Goal: Transaction & Acquisition: Purchase product/service

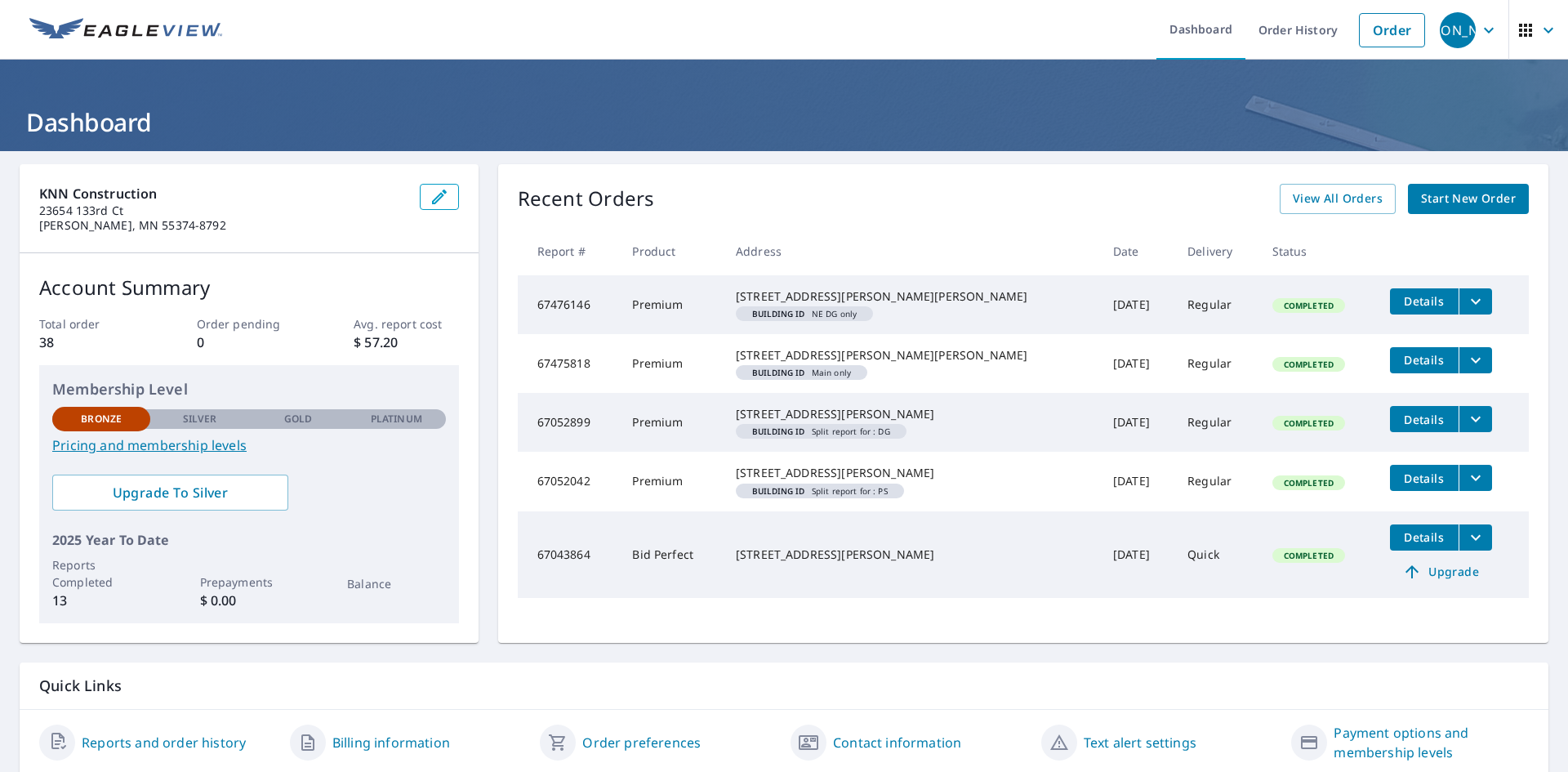
click at [1446, 200] on span "Start New Order" at bounding box center [1468, 199] width 95 height 20
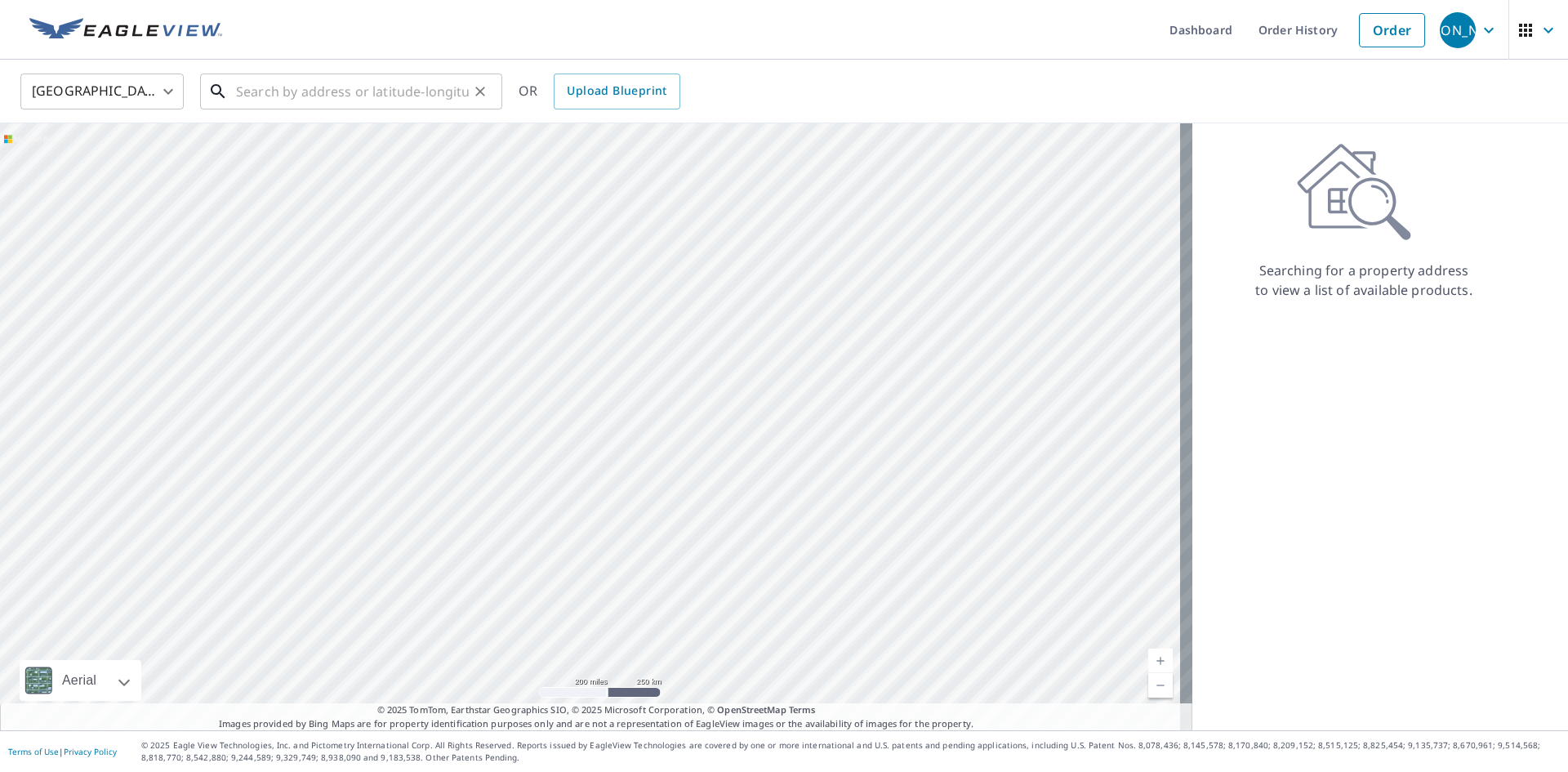
click at [328, 101] on input "text" at bounding box center [352, 92] width 233 height 46
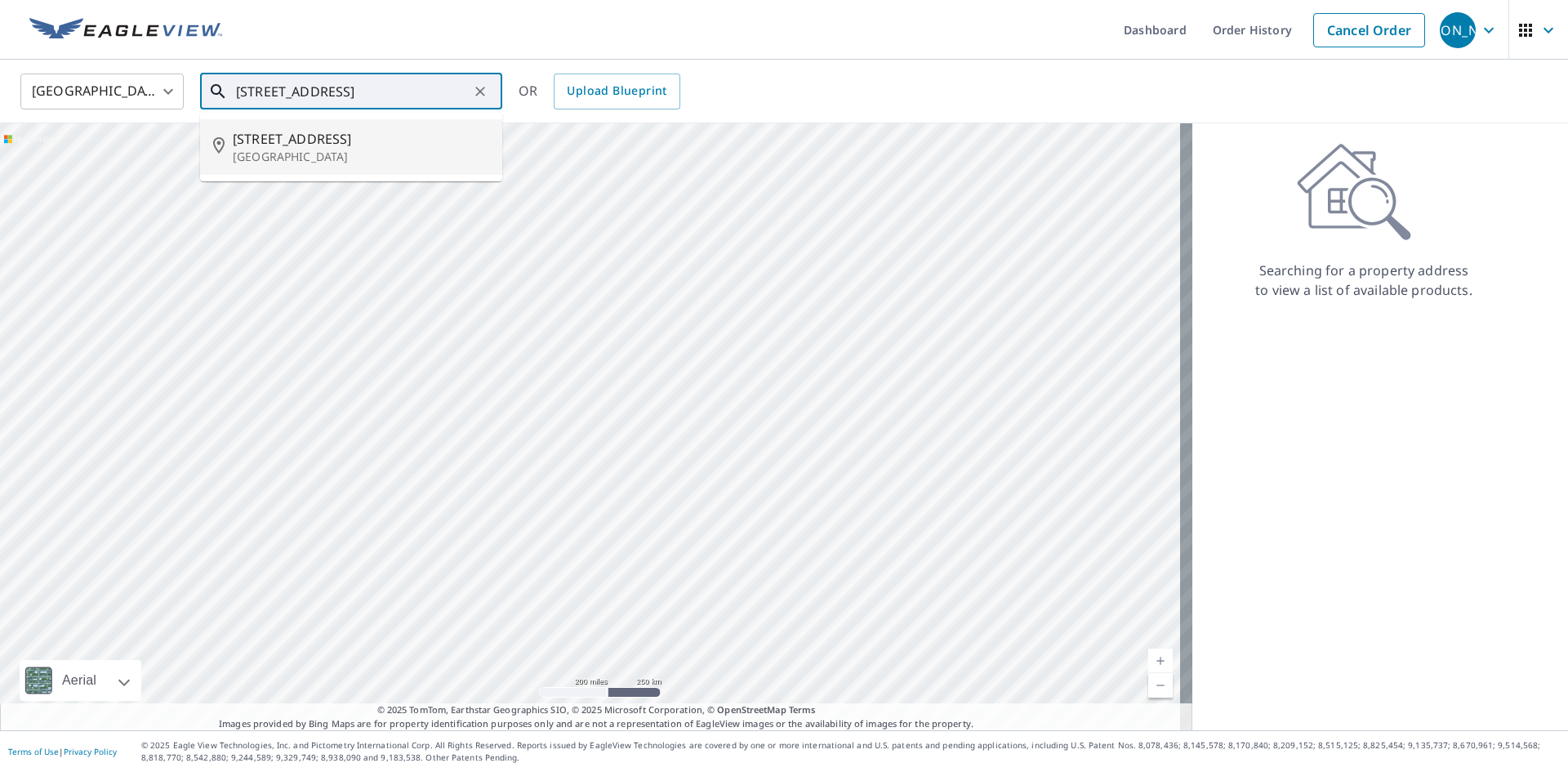
click at [373, 144] on span "[STREET_ADDRESS]" at bounding box center [361, 138] width 256 height 20
type input "[STREET_ADDRESS]"
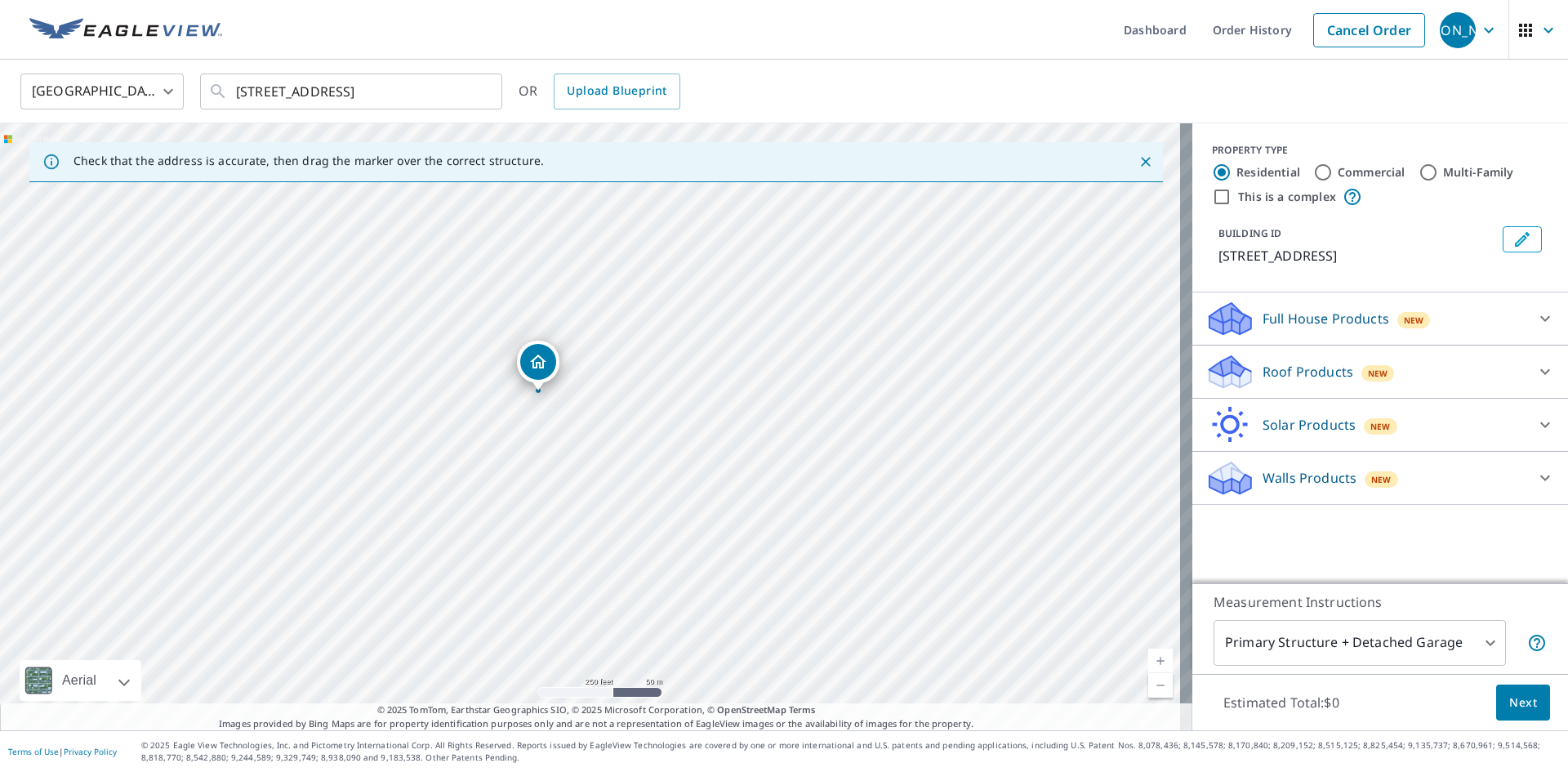
drag, startPoint x: 452, startPoint y: 375, endPoint x: 599, endPoint y: 269, distance: 181.2
click at [599, 269] on div "[STREET_ADDRESS]" at bounding box center [596, 426] width 1192 height 607
drag, startPoint x: 475, startPoint y: 411, endPoint x: 561, endPoint y: 400, distance: 86.7
click at [561, 400] on div "[STREET_ADDRESS]" at bounding box center [596, 426] width 1192 height 607
click at [558, 333] on div "Dropped pin, building 1, Residential property, 17400 County Road 101 W Wayzata,…" at bounding box center [559, 322] width 36 height 36
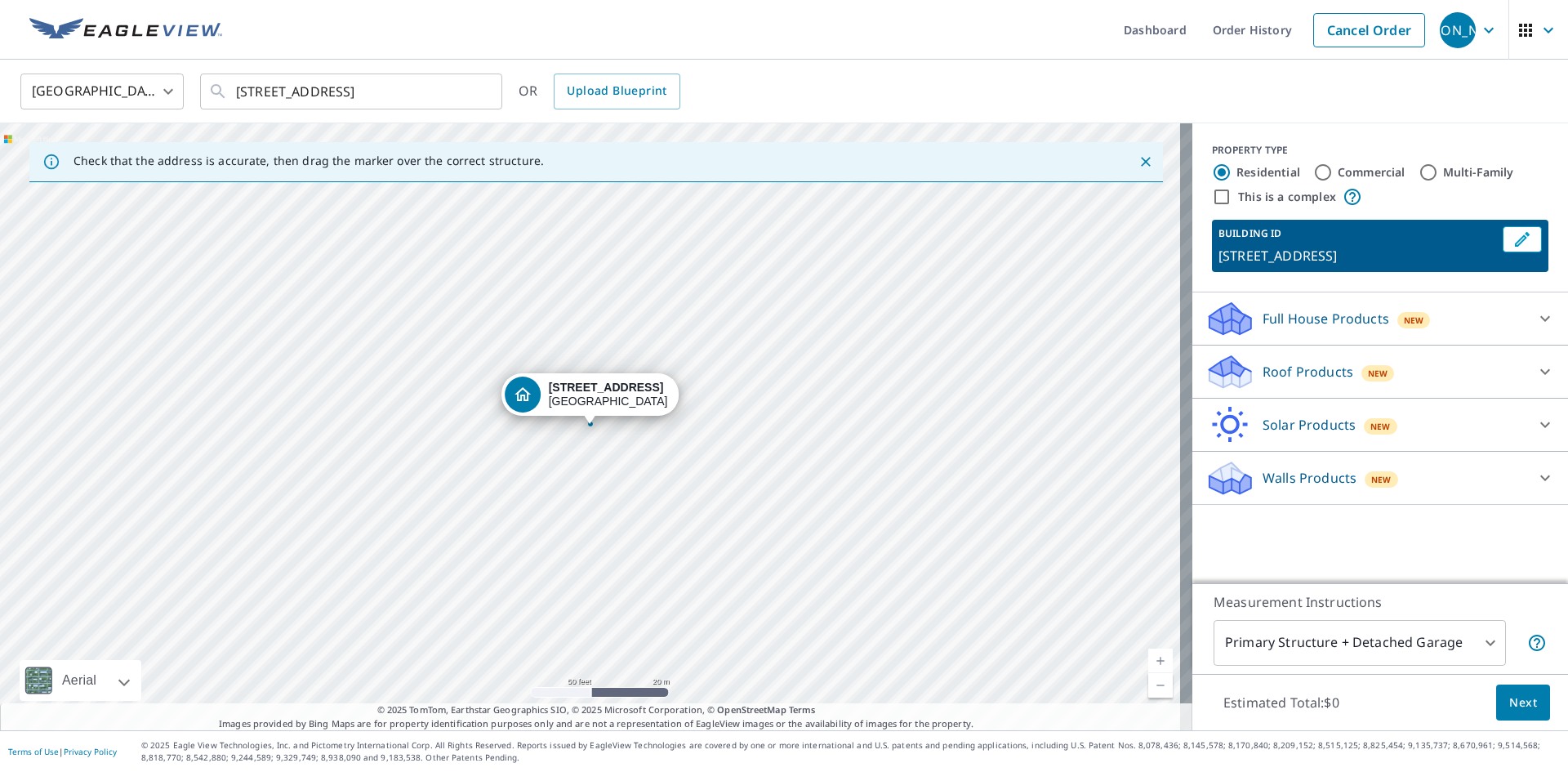
click at [1314, 381] on p "Roof Products" at bounding box center [1307, 371] width 91 height 20
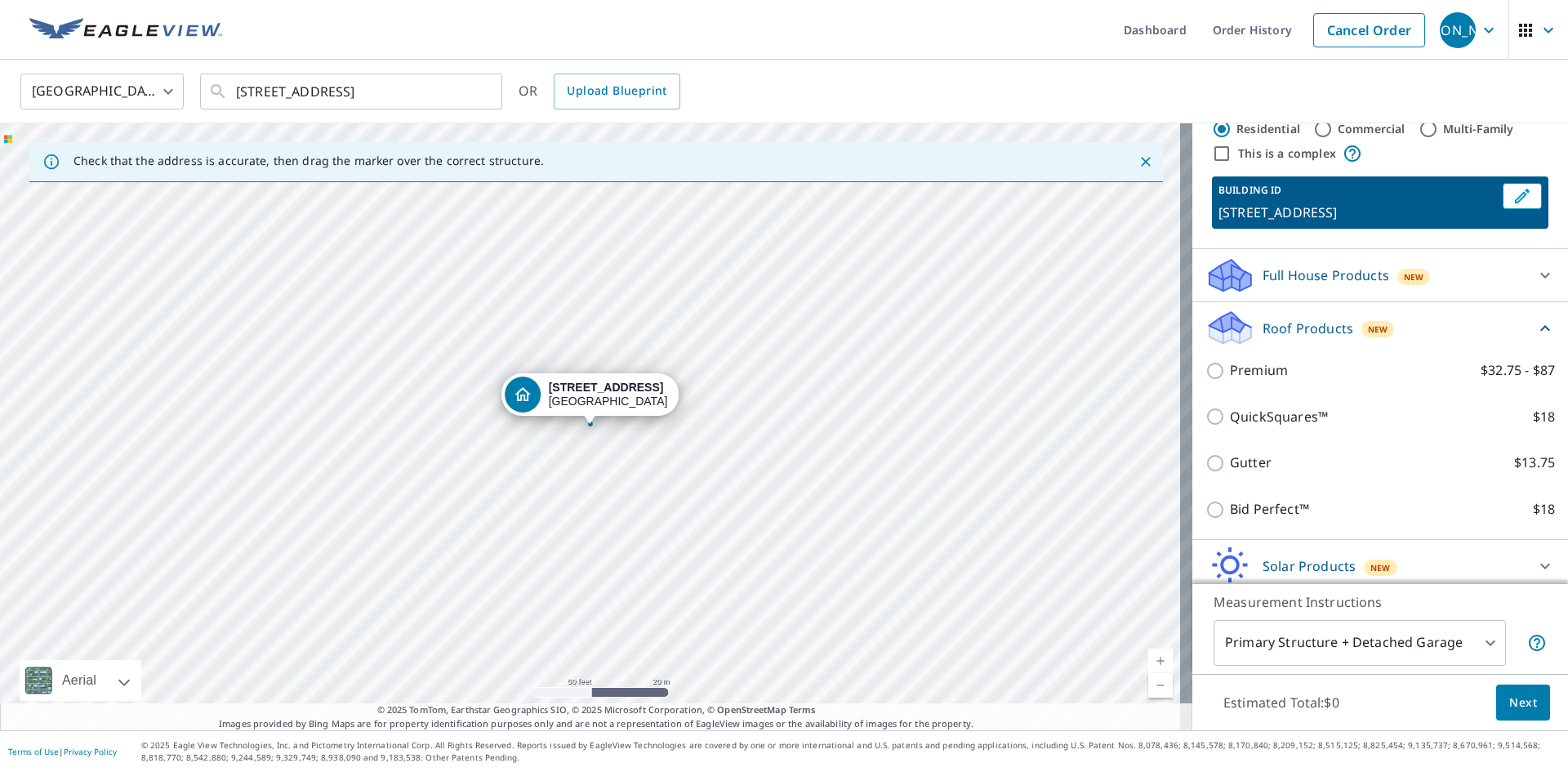
scroll to position [82, 0]
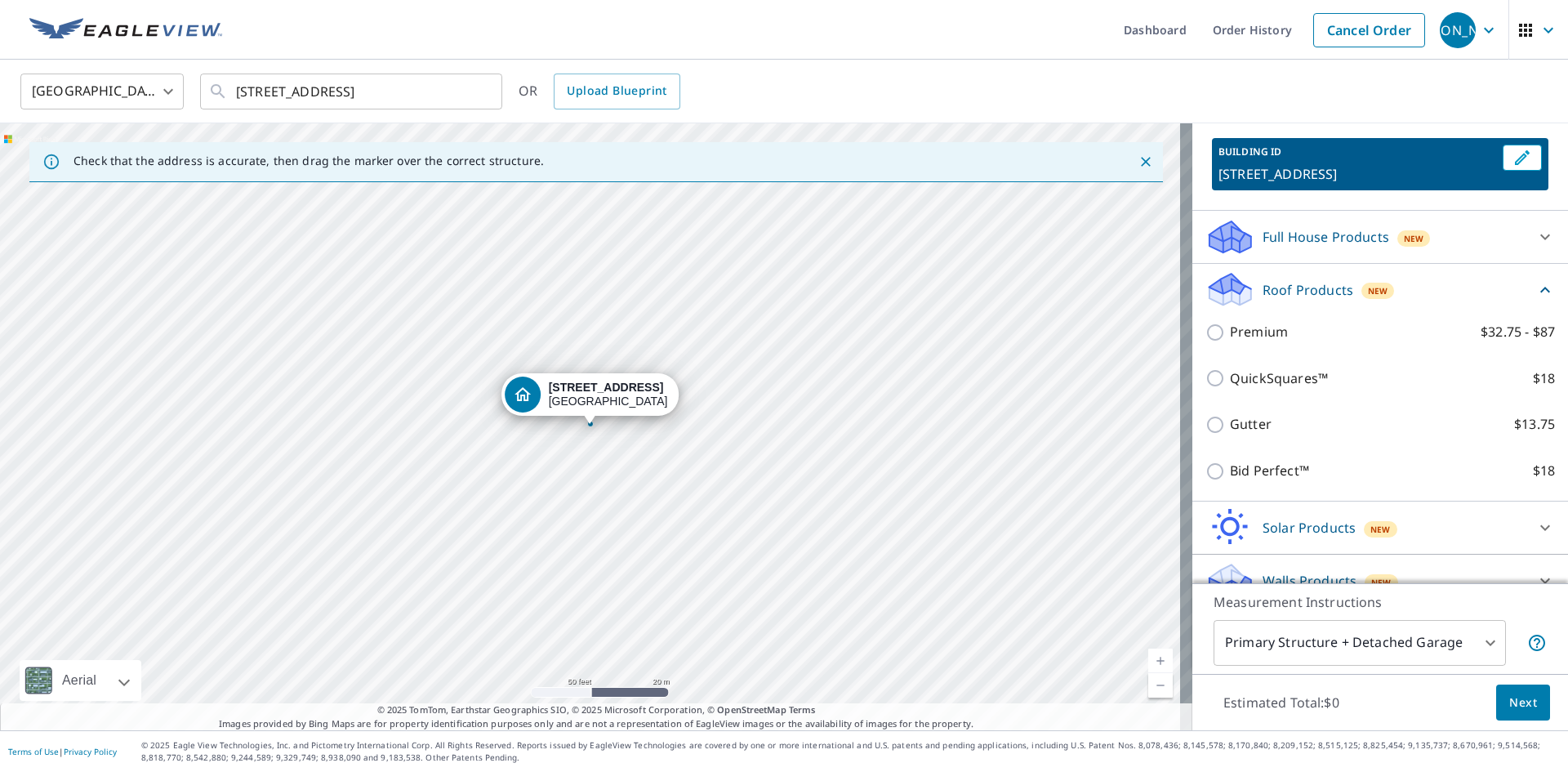
click at [1319, 300] on p "Roof Products" at bounding box center [1307, 290] width 91 height 20
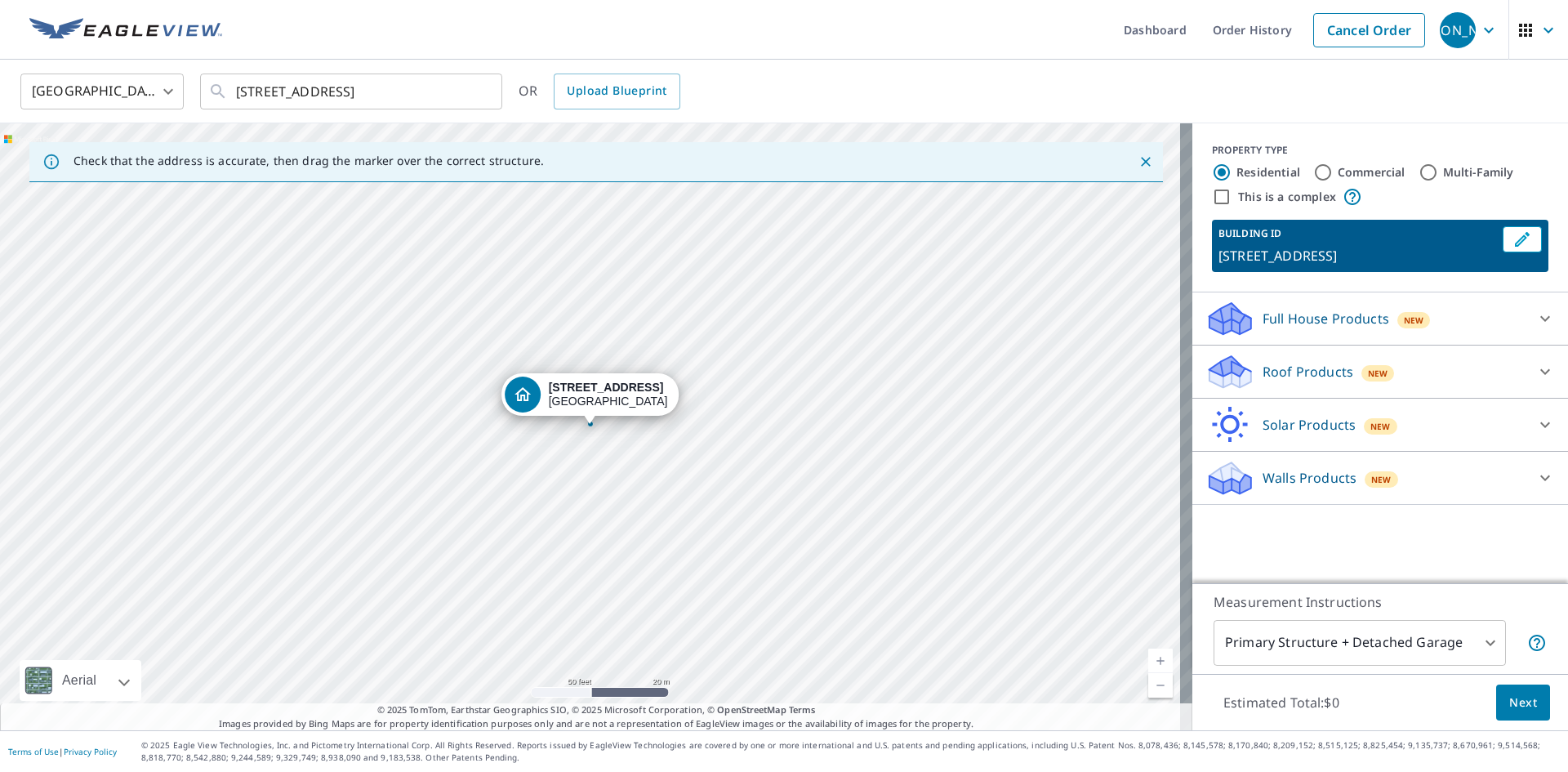
scroll to position [0, 0]
click at [1475, 644] on body "JA [PERSON_NAME] Dashboard Order History Cancel Order JA [GEOGRAPHIC_DATA] US ​…" at bounding box center [784, 386] width 1568 height 772
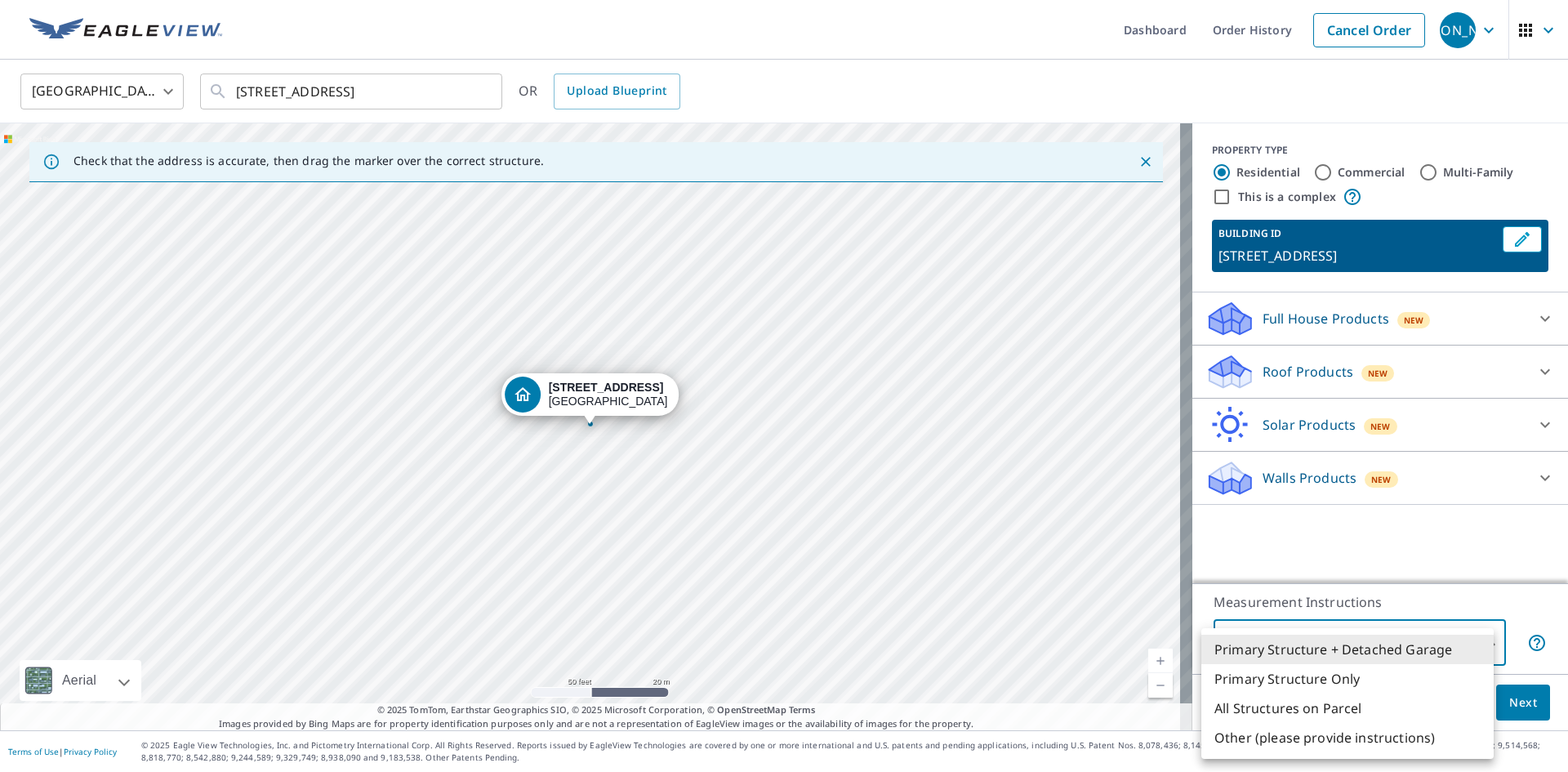
click at [853, 79] on div at bounding box center [784, 386] width 1568 height 772
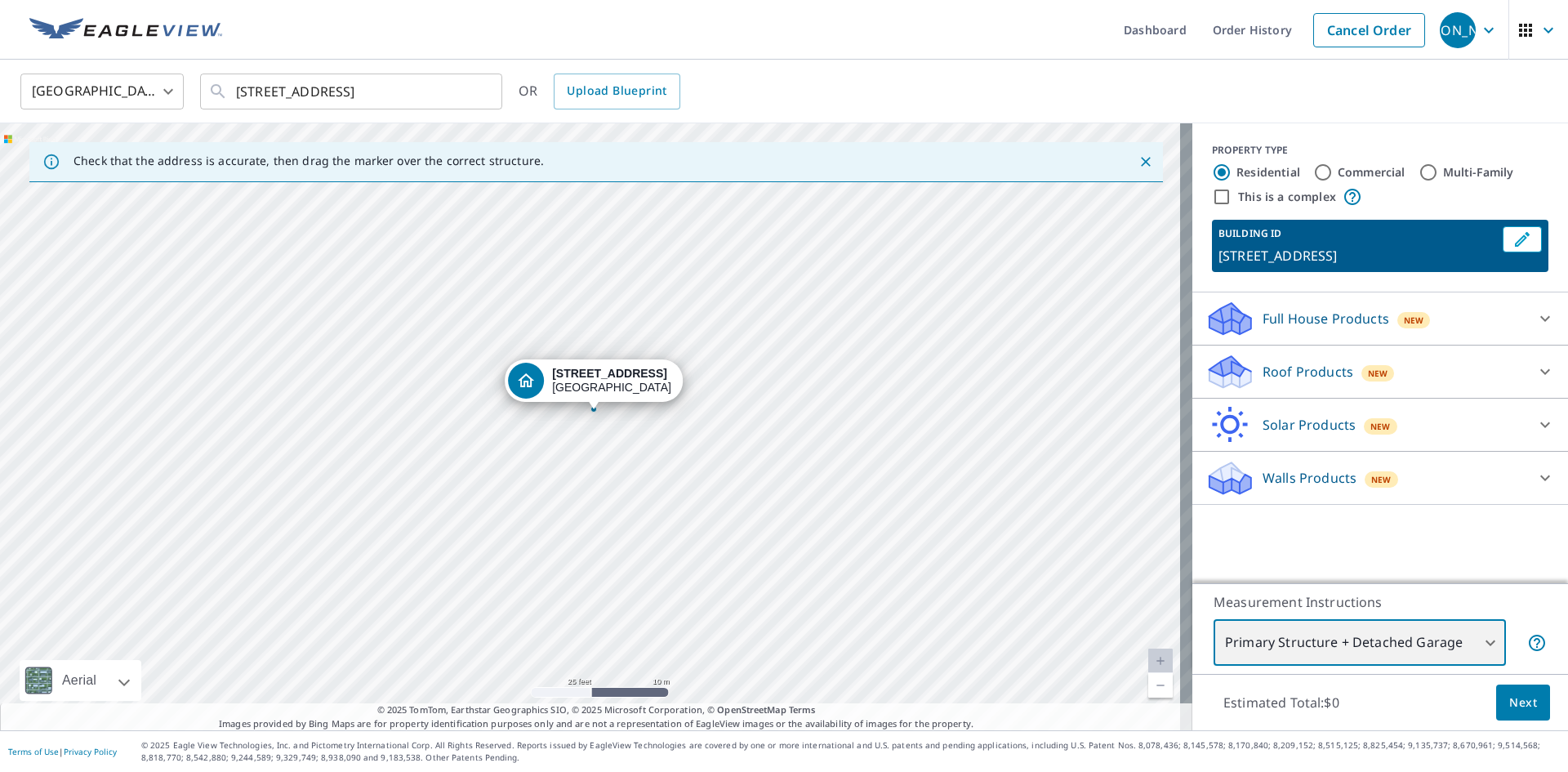
drag, startPoint x: 627, startPoint y: 460, endPoint x: 626, endPoint y: 505, distance: 45.0
click at [626, 506] on div "[STREET_ADDRESS]" at bounding box center [596, 426] width 1192 height 607
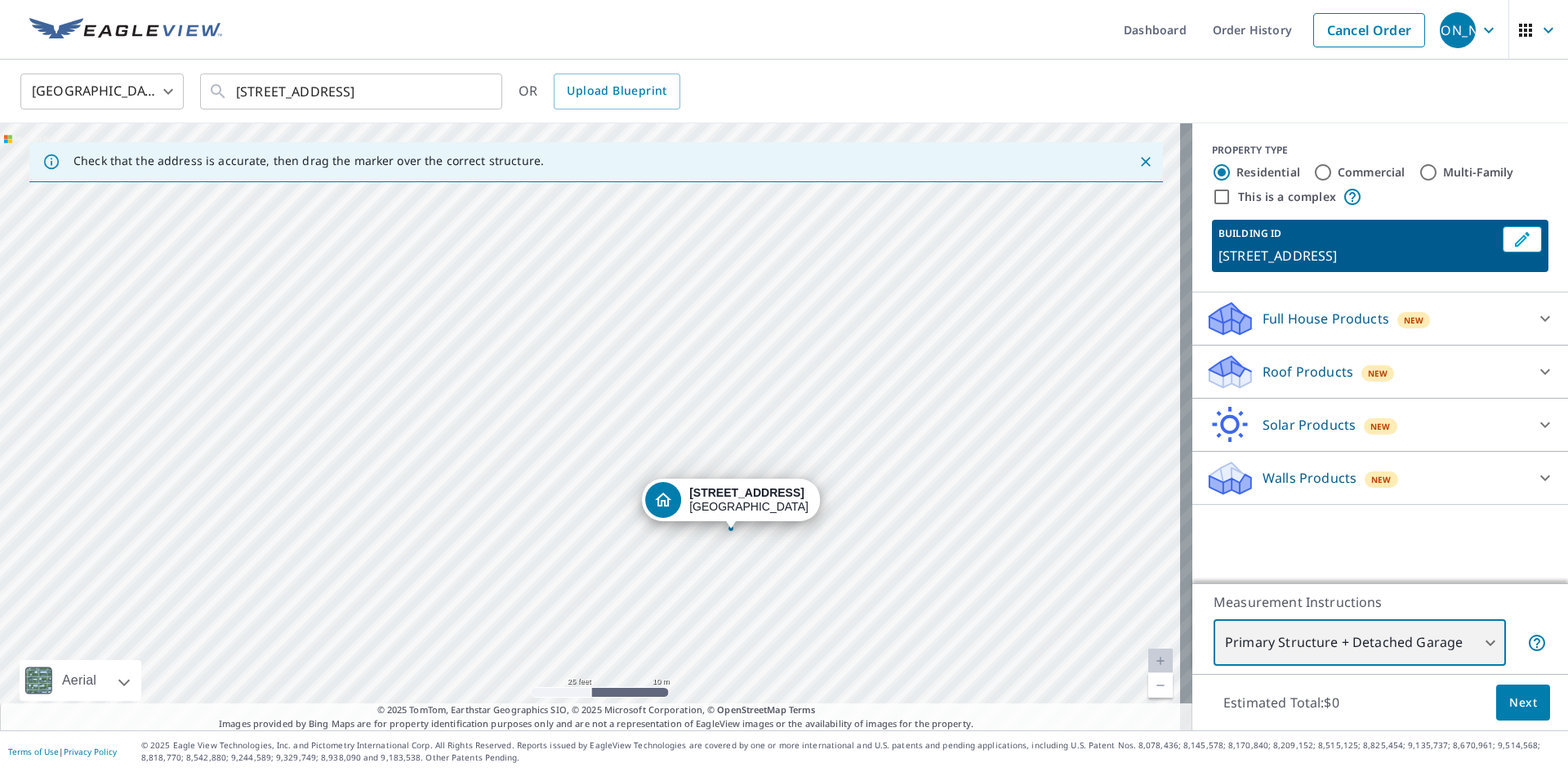
drag, startPoint x: 368, startPoint y: 328, endPoint x: 501, endPoint y: 438, distance: 172.6
click at [501, 438] on div "[STREET_ADDRESS]" at bounding box center [596, 426] width 1192 height 607
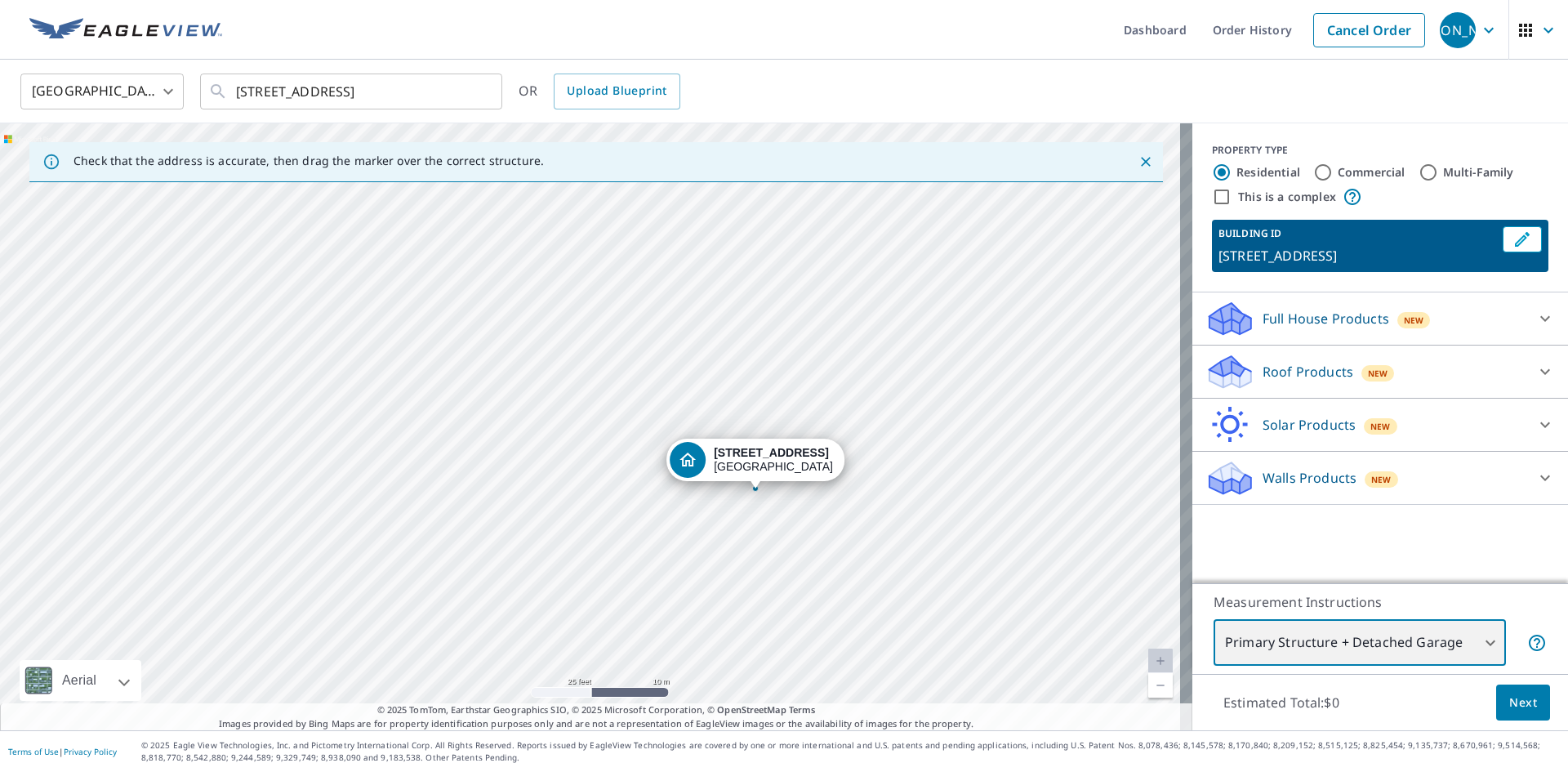
drag, startPoint x: 491, startPoint y: 318, endPoint x: 513, endPoint y: 228, distance: 92.6
click at [513, 228] on div "[STREET_ADDRESS]" at bounding box center [596, 426] width 1192 height 607
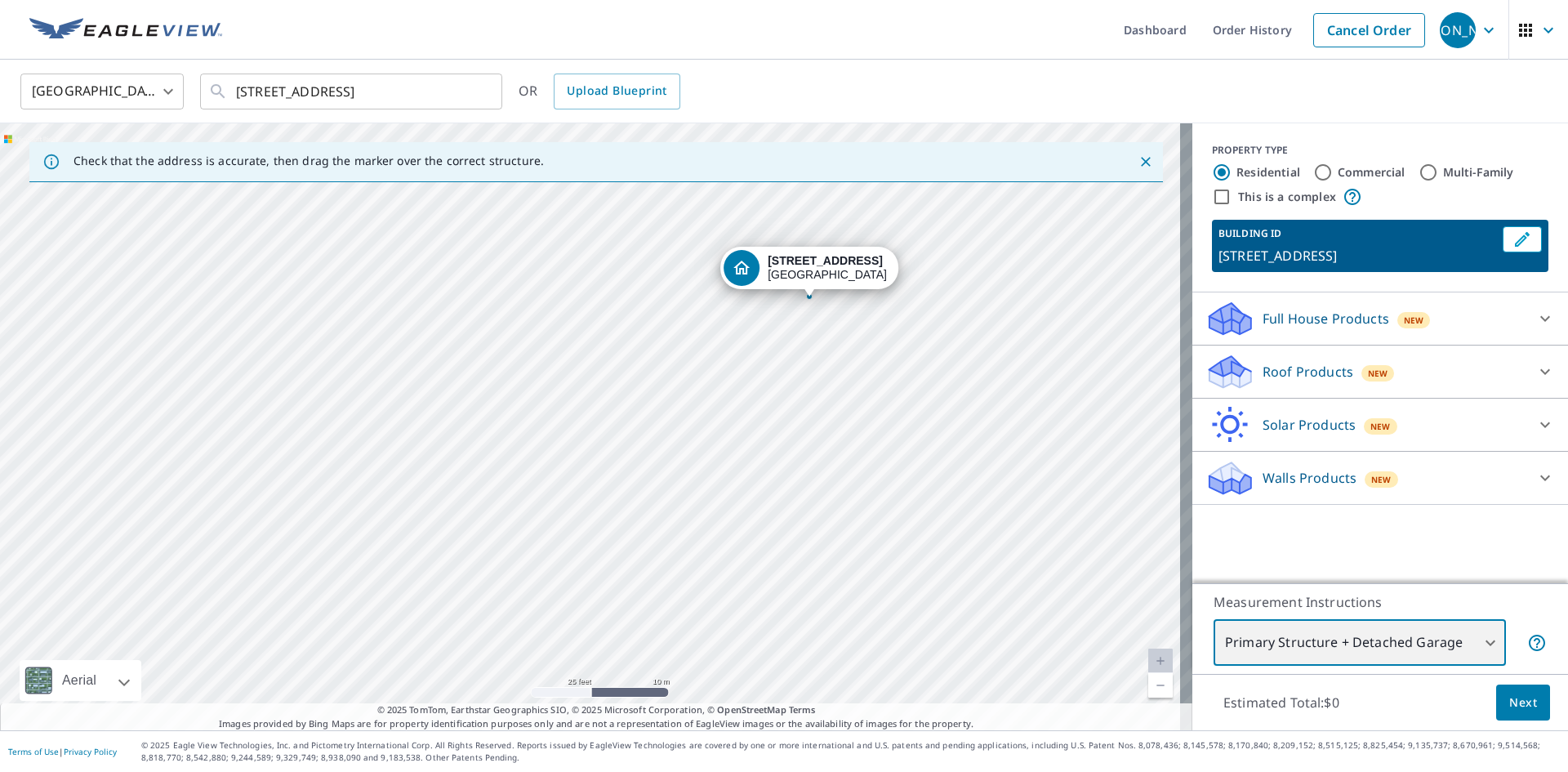
drag, startPoint x: 542, startPoint y: 455, endPoint x: 588, endPoint y: 317, distance: 145.5
click at [588, 317] on div "[STREET_ADDRESS]" at bounding box center [596, 426] width 1192 height 607
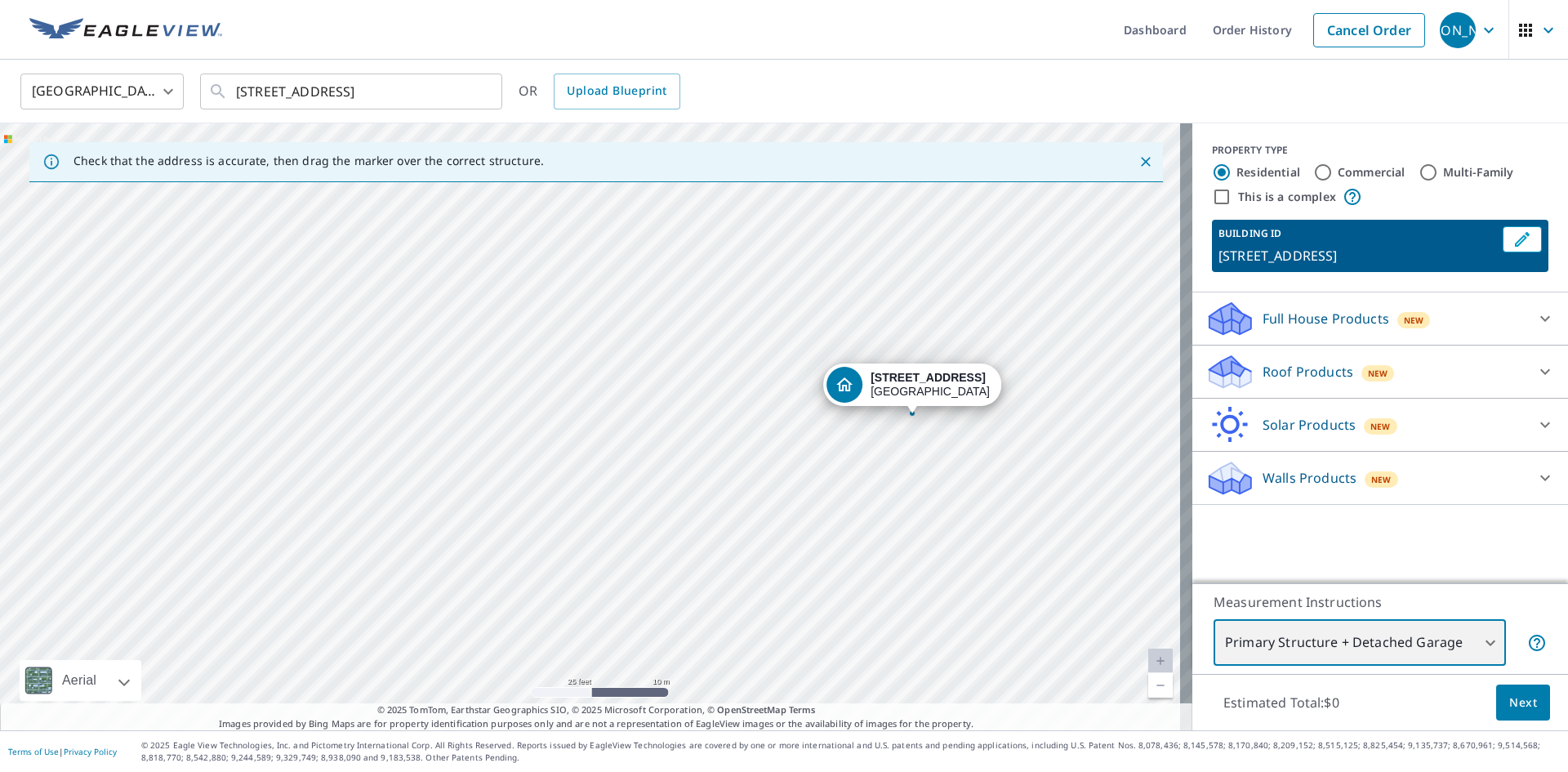
drag, startPoint x: 596, startPoint y: 384, endPoint x: 653, endPoint y: 337, distance: 73.9
click at [694, 485] on div "[STREET_ADDRESS]" at bounding box center [596, 426] width 1192 height 607
click at [1515, 241] on icon "Edit building 1" at bounding box center [1521, 239] width 20 height 20
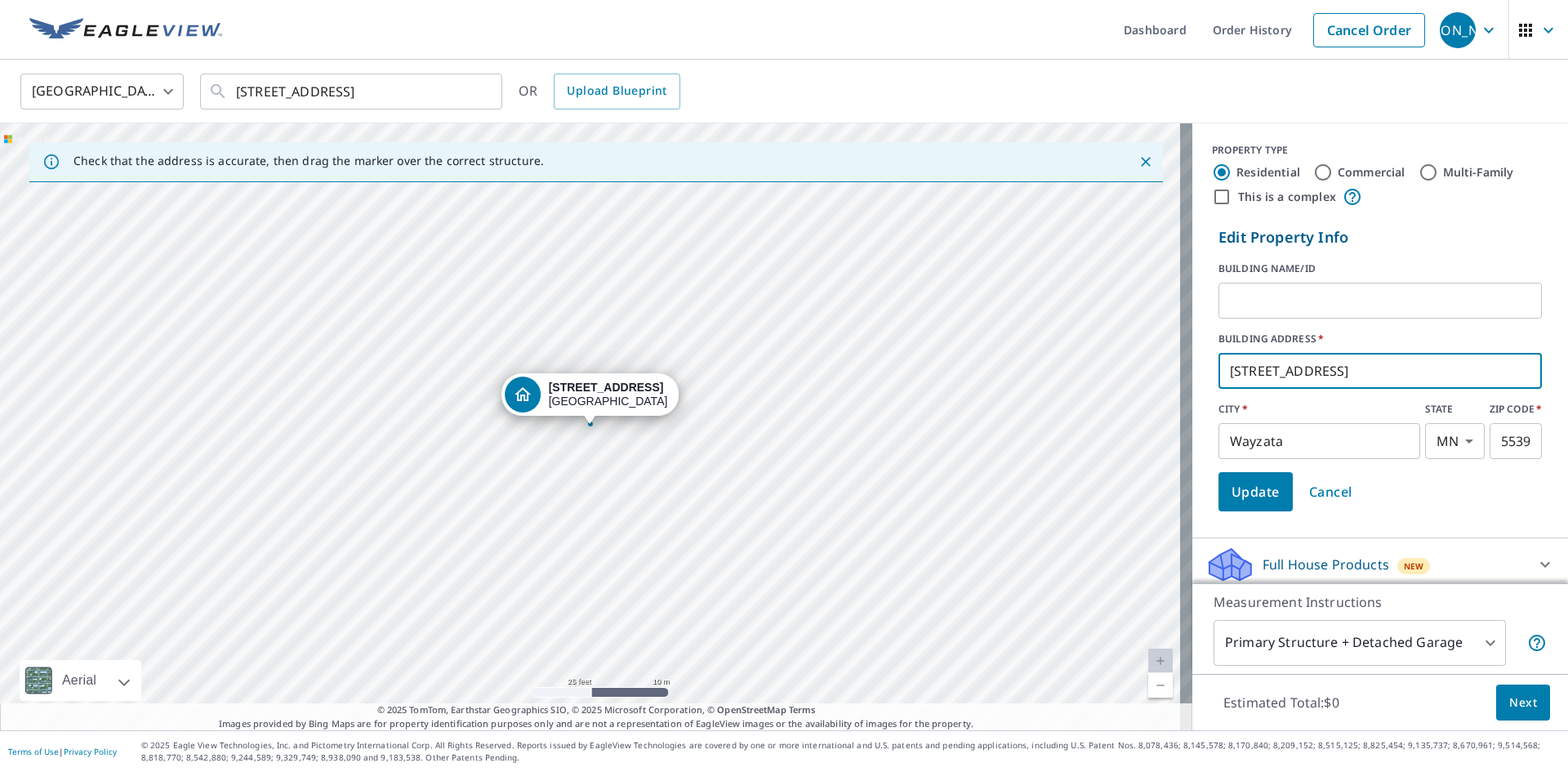
click at [1257, 375] on input "[STREET_ADDRESS]" at bounding box center [1380, 371] width 323 height 46
click at [1251, 372] on input "[STREET_ADDRESS]" at bounding box center [1380, 371] width 323 height 46
type input "[STREET_ADDRESS]"
click button "Update" at bounding box center [1256, 492] width 75 height 39
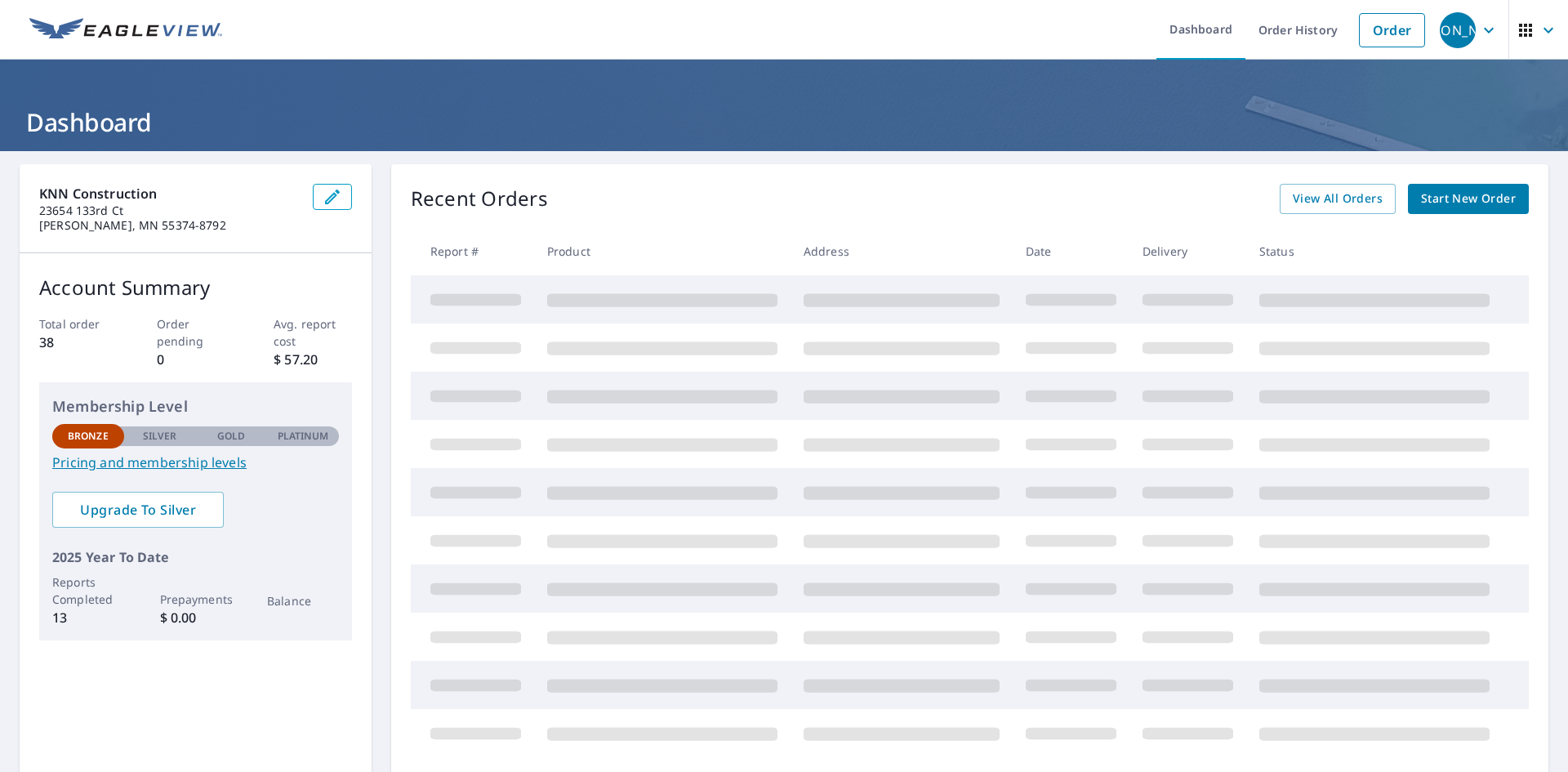
click at [1470, 200] on span "Start New Order" at bounding box center [1468, 199] width 95 height 20
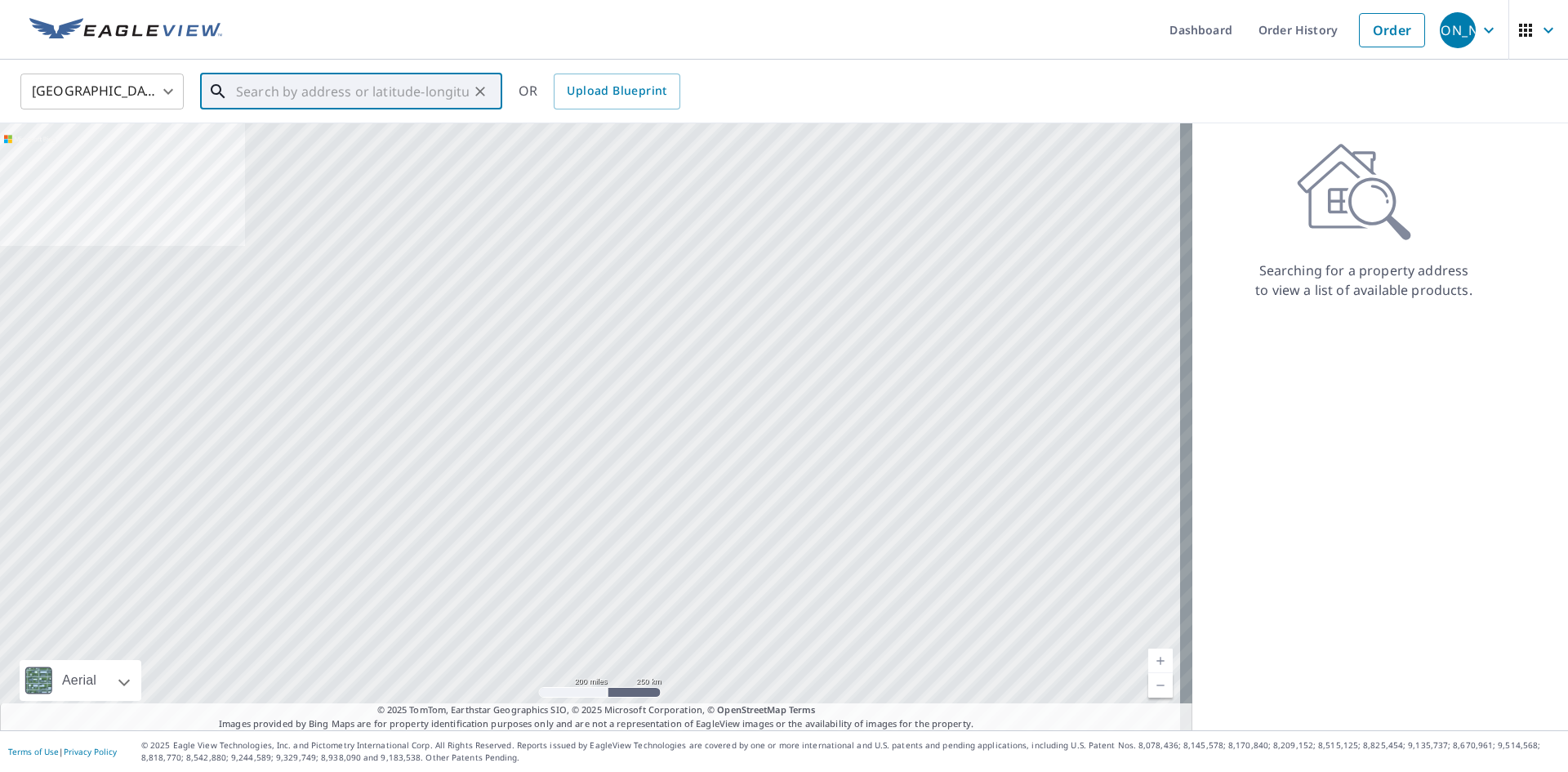
click at [347, 92] on input "text" at bounding box center [352, 92] width 233 height 46
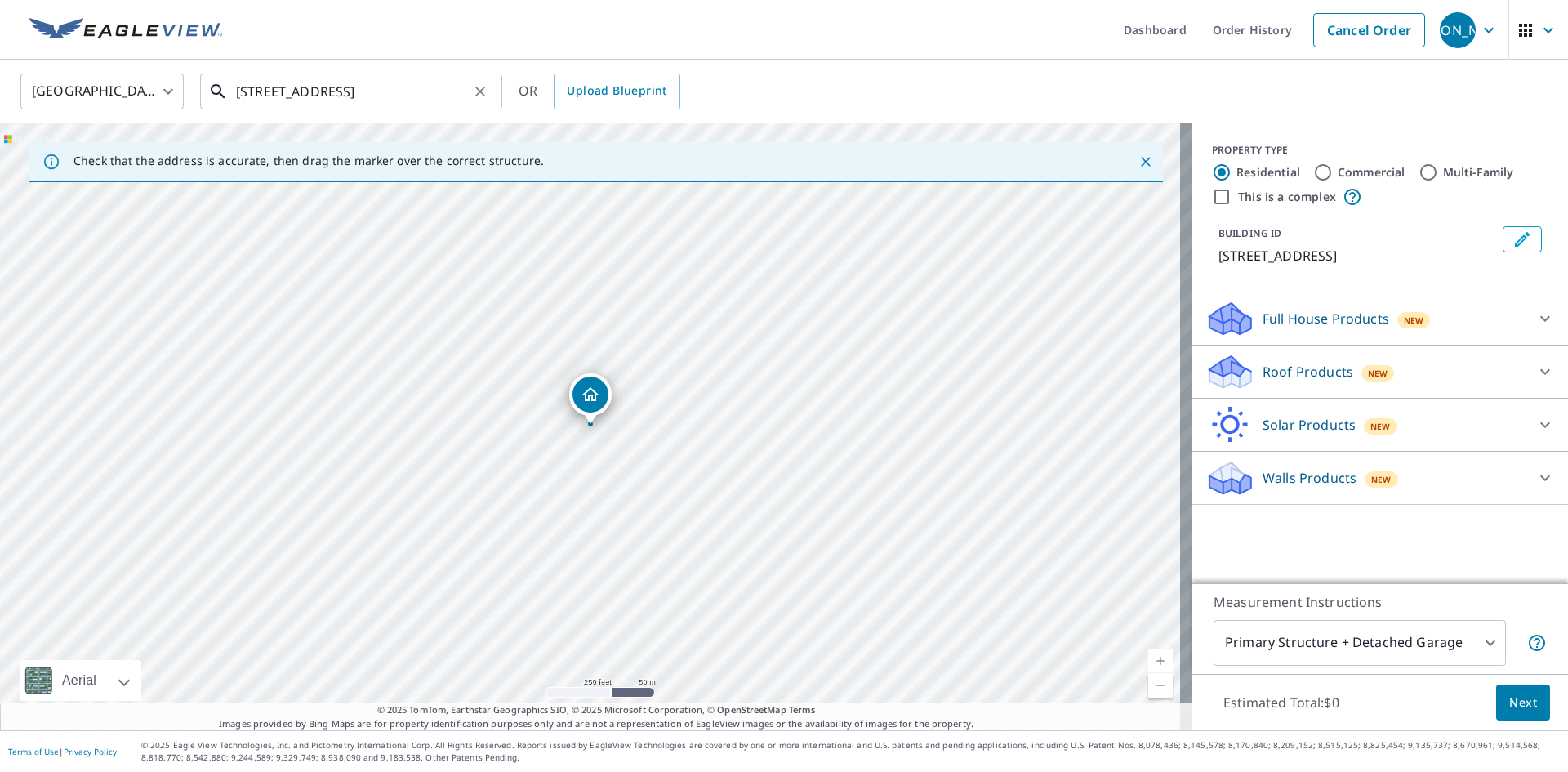
click at [272, 89] on input "[STREET_ADDRESS]" at bounding box center [352, 92] width 233 height 46
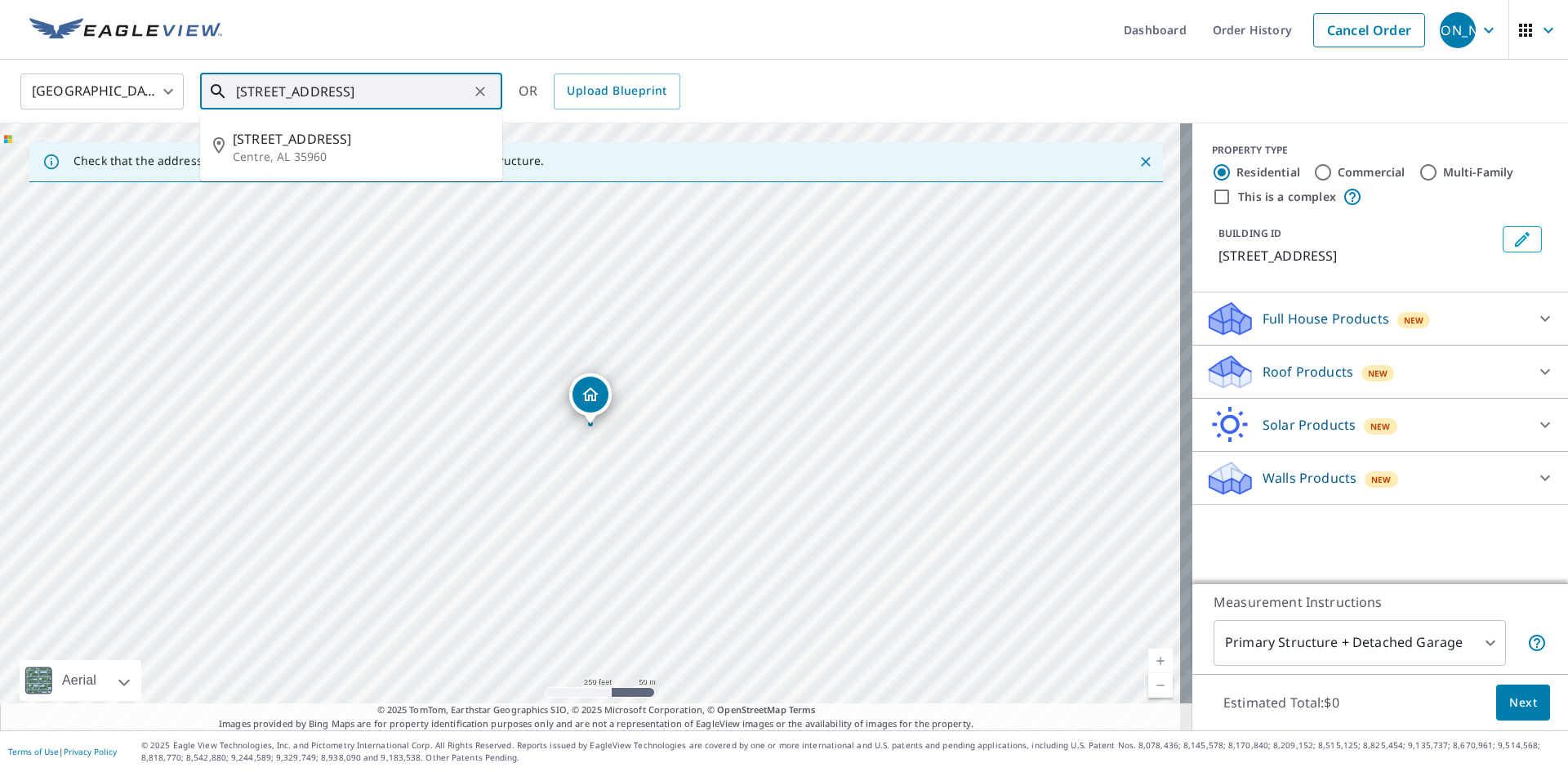
type input "[STREET_ADDRESS]"
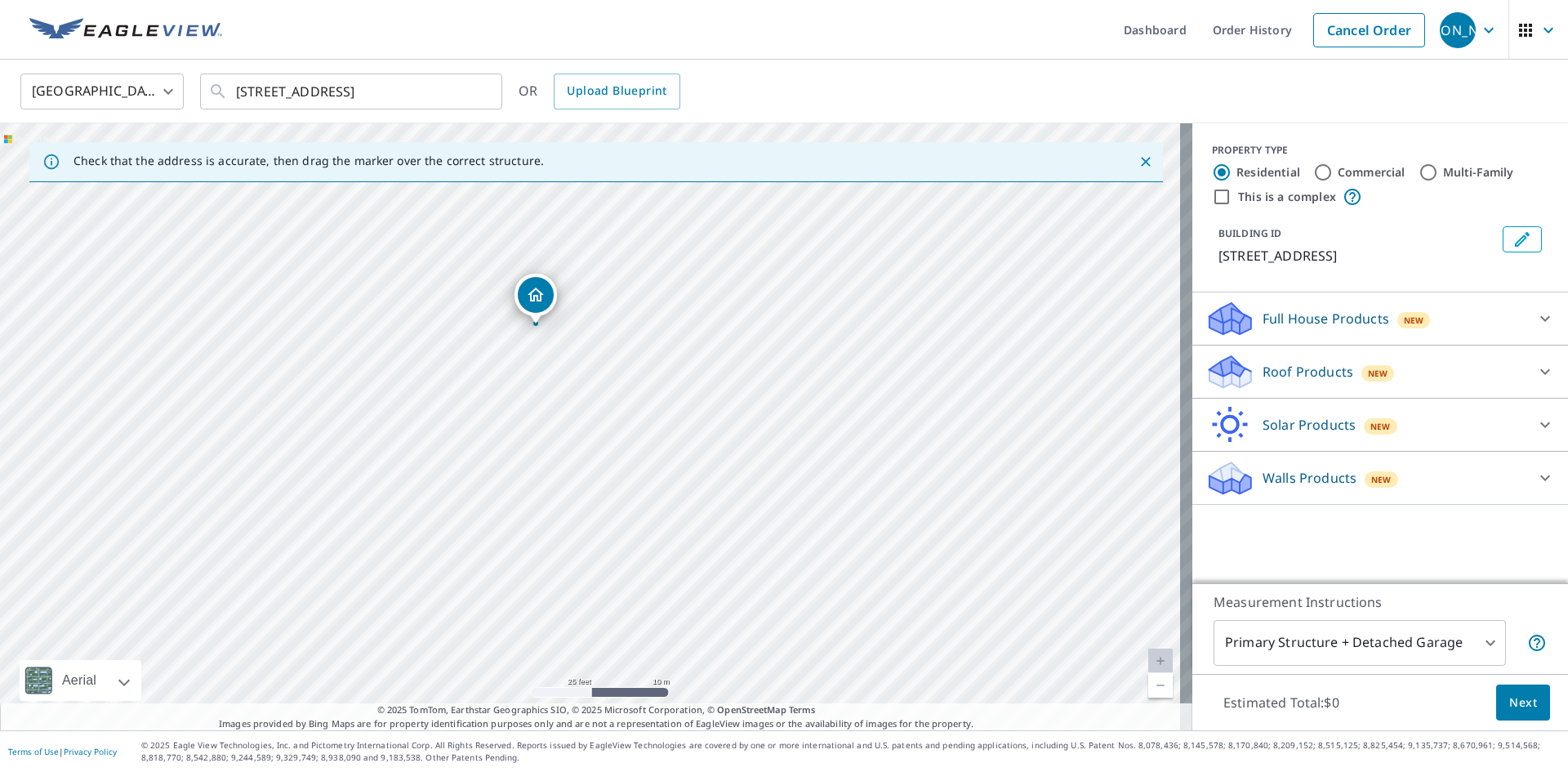
click at [1300, 381] on p "Roof Products" at bounding box center [1307, 371] width 91 height 20
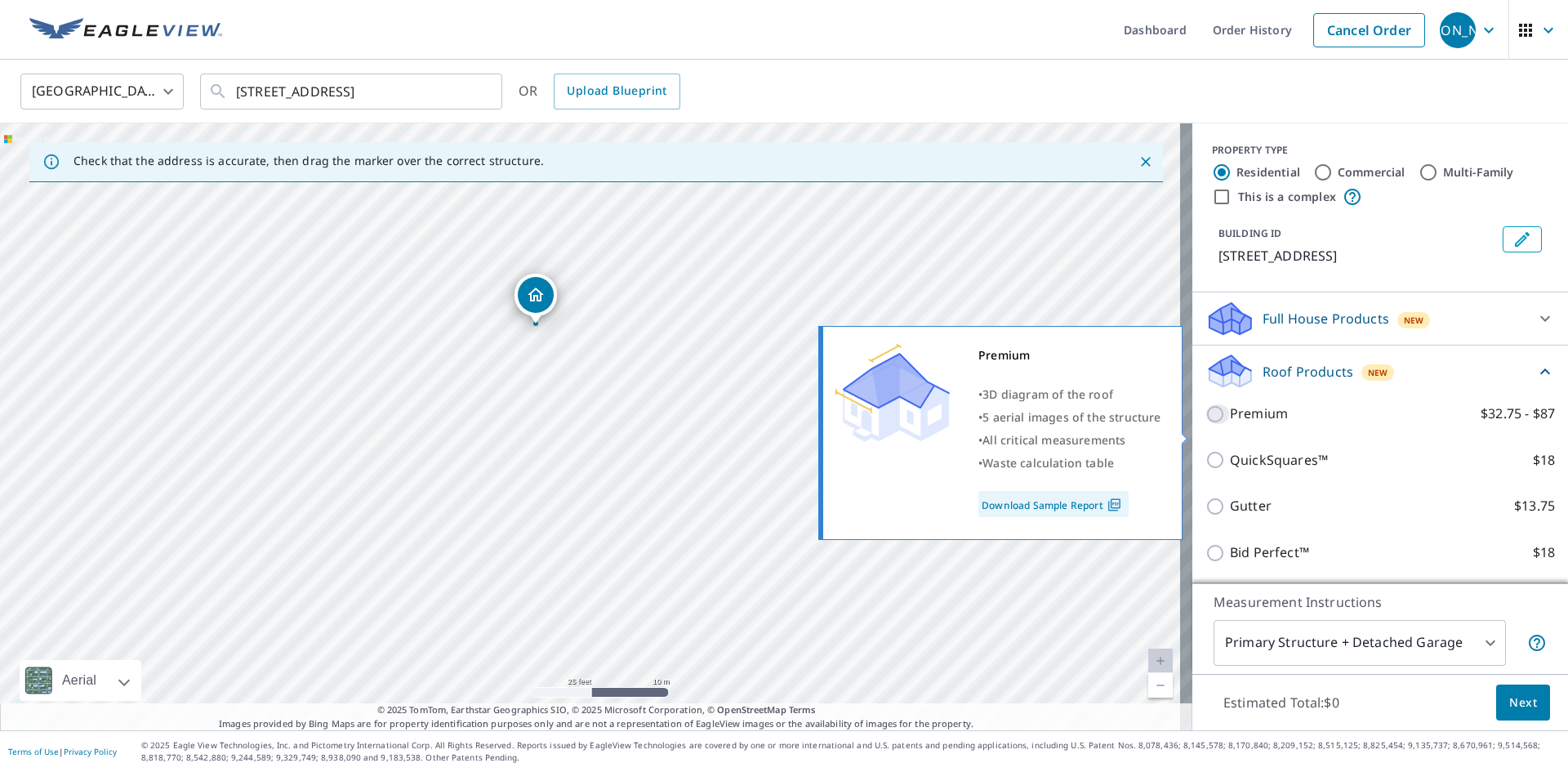
click at [1206, 424] on input "Premium $32.75 - $87" at bounding box center [1217, 414] width 25 height 20
checkbox input "true"
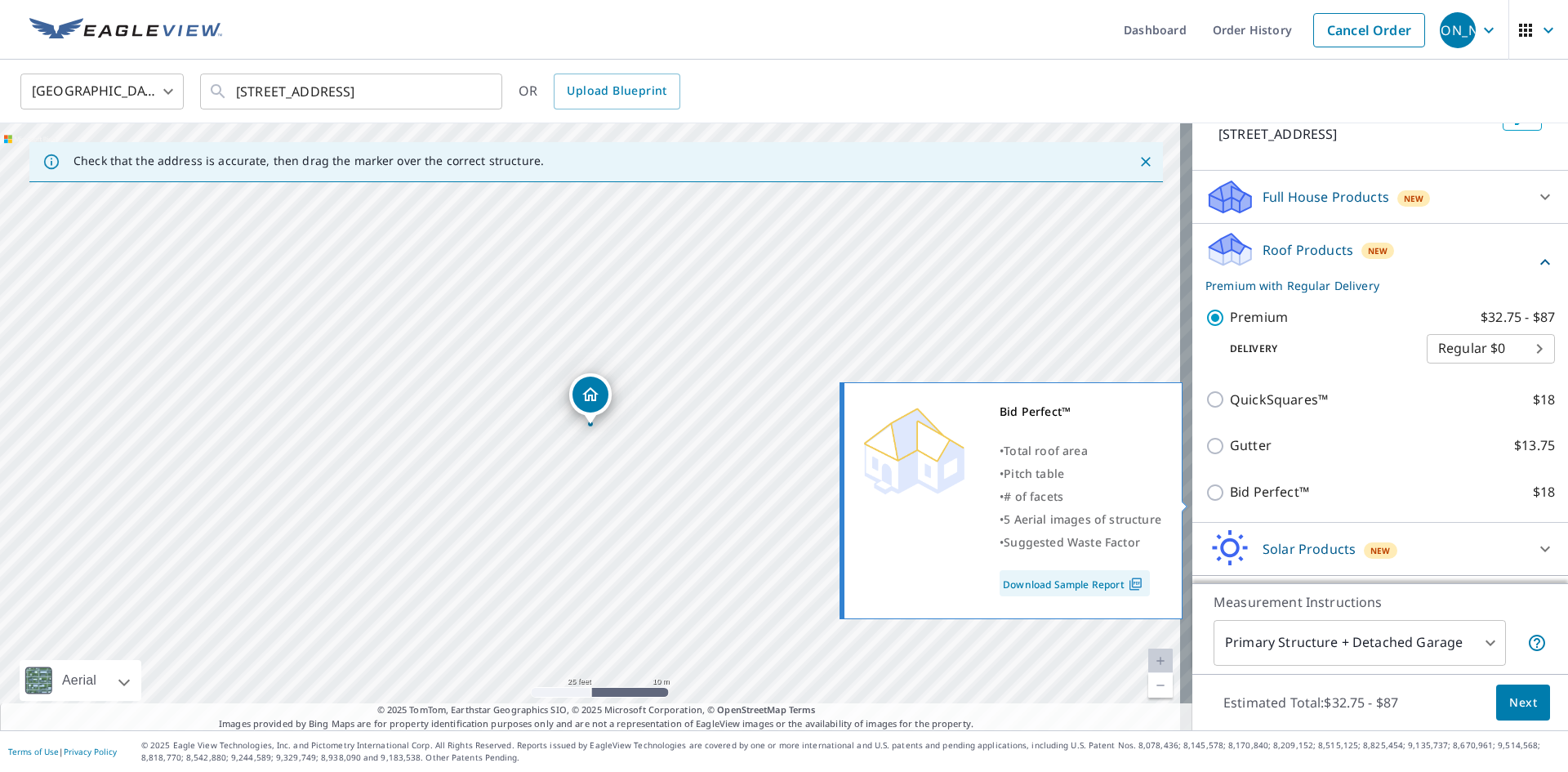
scroll to position [163, 0]
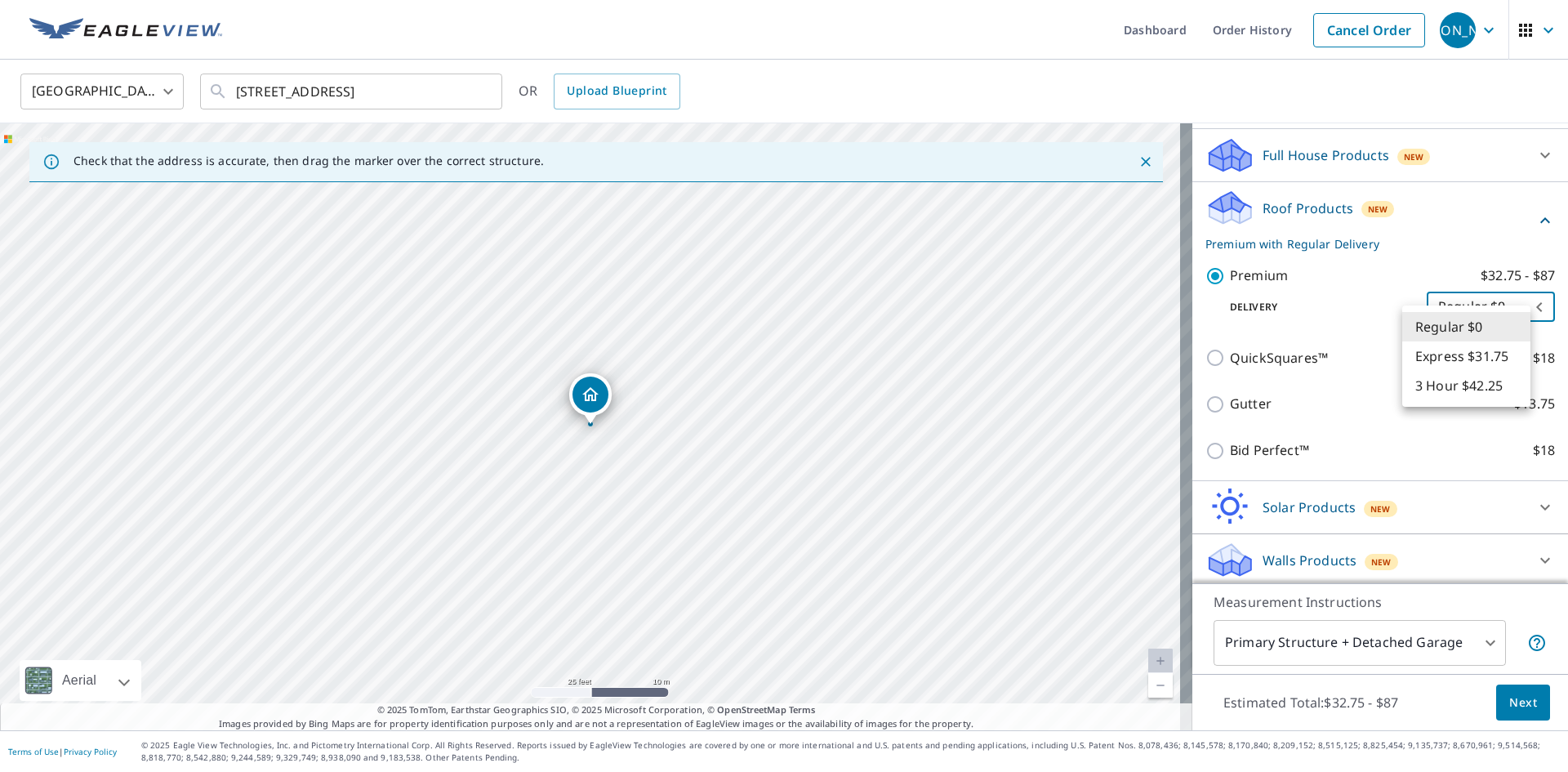
click at [1524, 327] on body "JA [PERSON_NAME] Dashboard Order History Cancel Order JA [GEOGRAPHIC_DATA] [GEO…" at bounding box center [784, 386] width 1568 height 772
click at [1524, 327] on li "Regular $0" at bounding box center [1465, 326] width 128 height 30
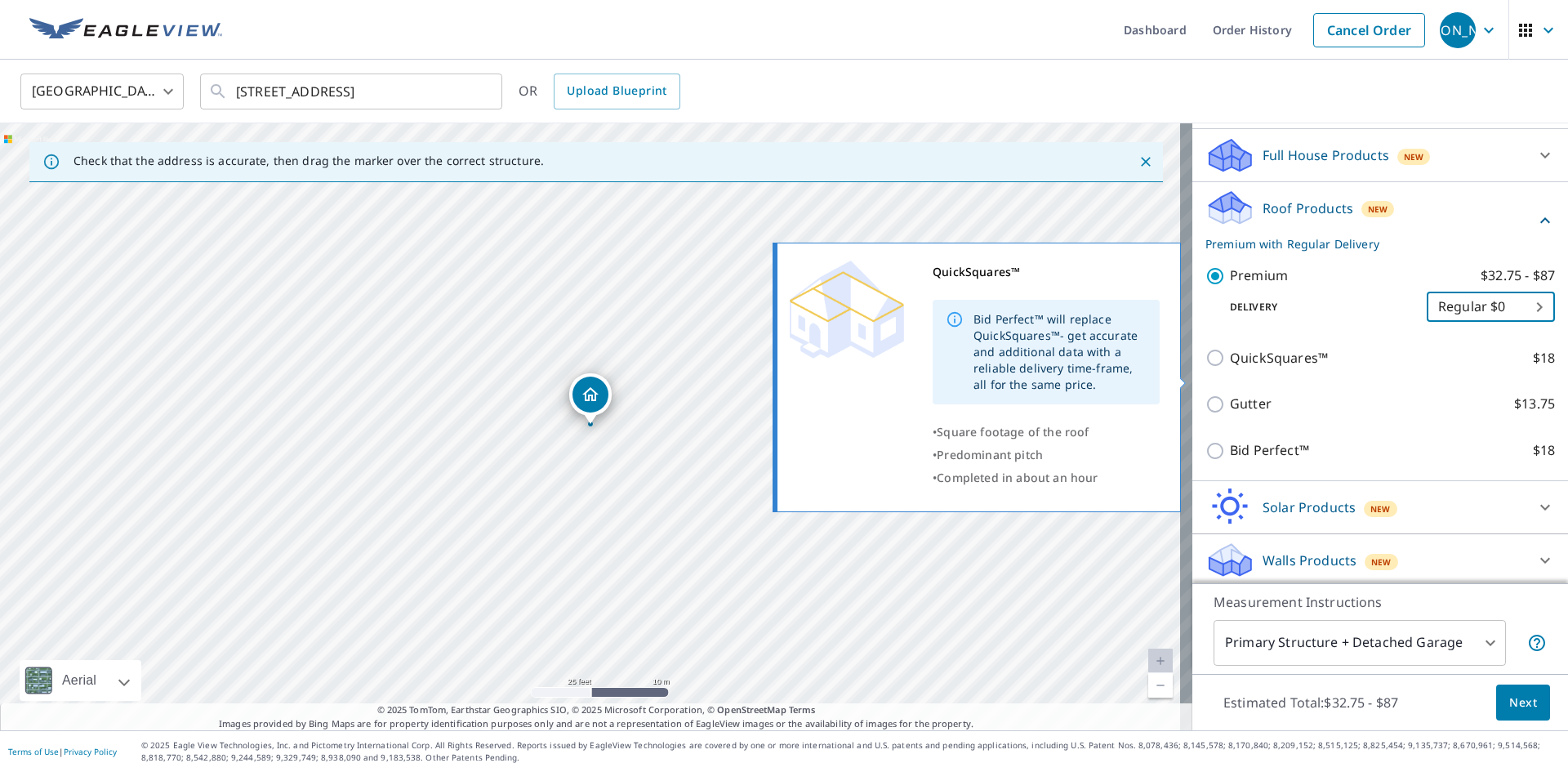
click at [1206, 368] on input "QuickSquares™ $18" at bounding box center [1217, 358] width 25 height 20
checkbox input "true"
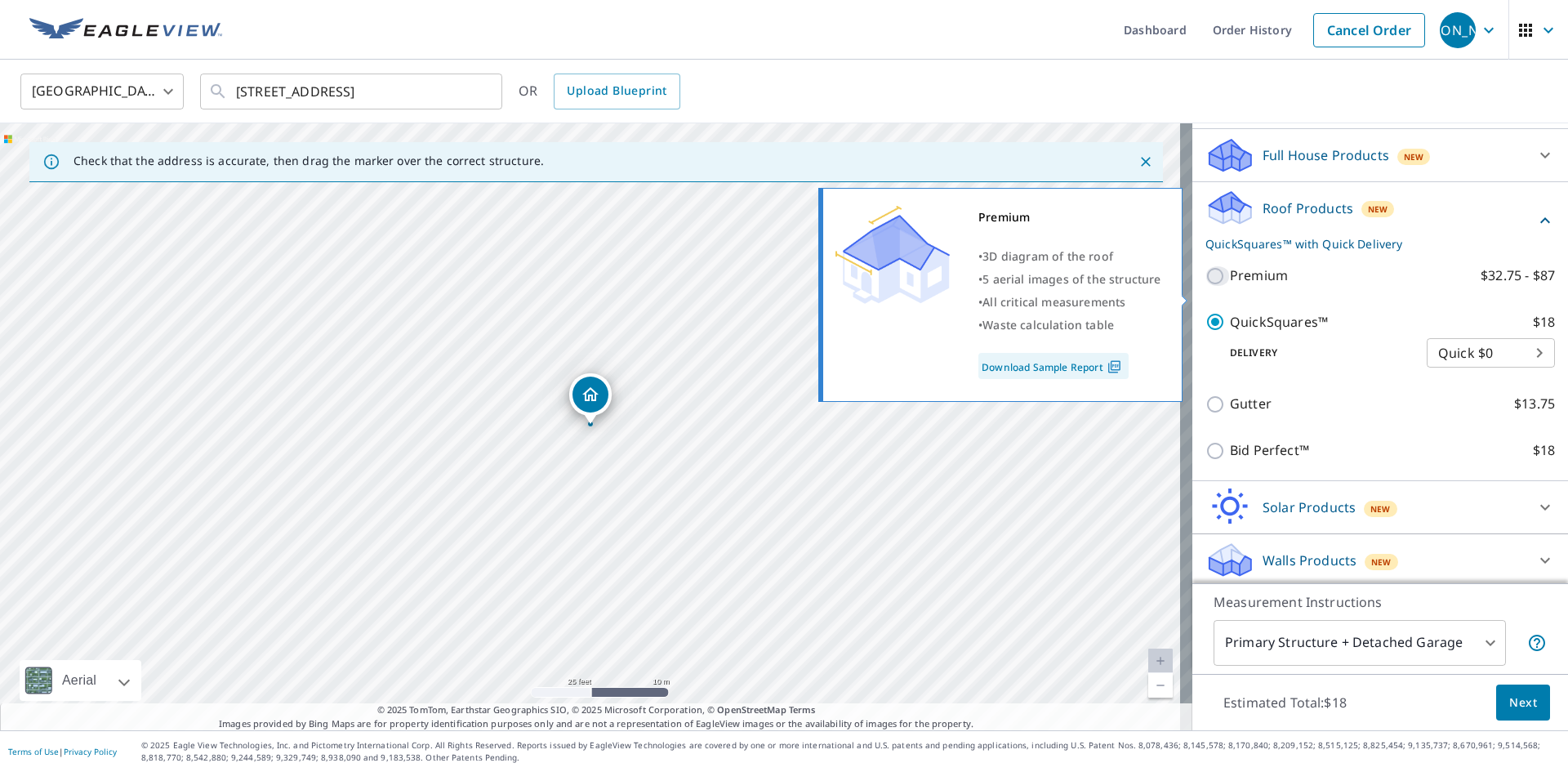
click at [1206, 286] on input "Premium $32.75 - $87" at bounding box center [1217, 276] width 25 height 20
checkbox input "true"
checkbox input "false"
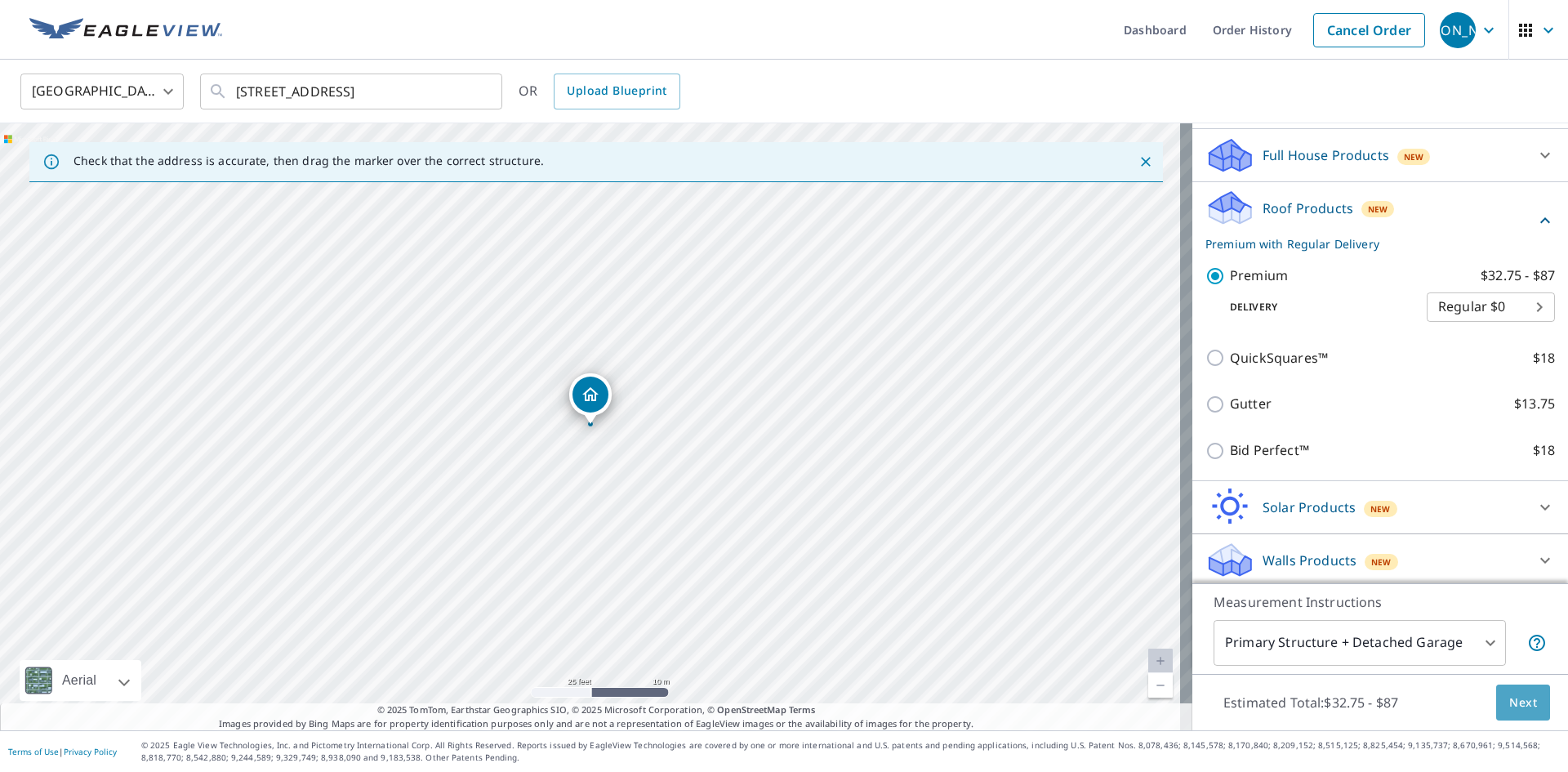
click at [1510, 699] on span "Next" at bounding box center [1522, 703] width 28 height 20
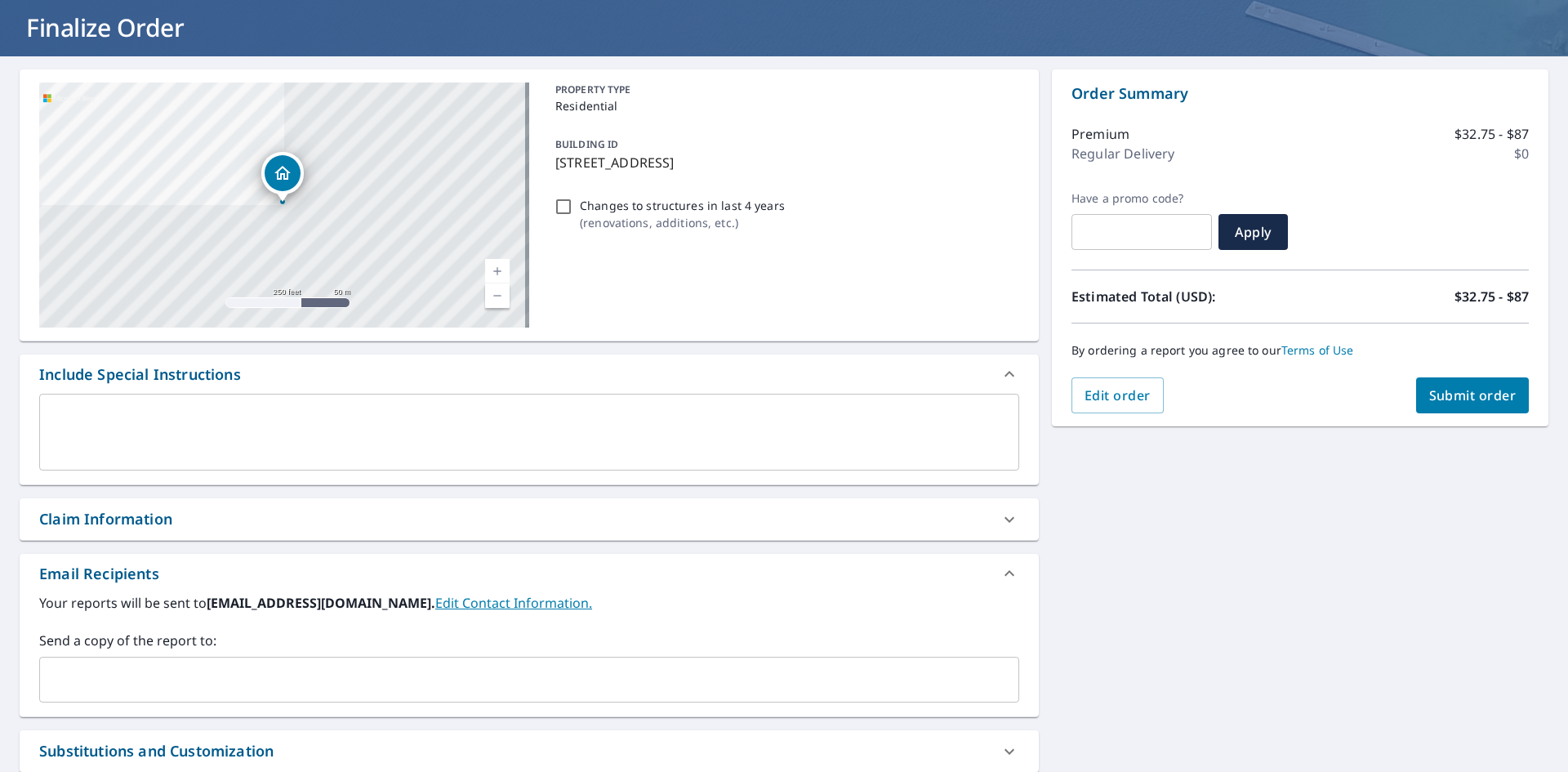
scroll to position [93, 0]
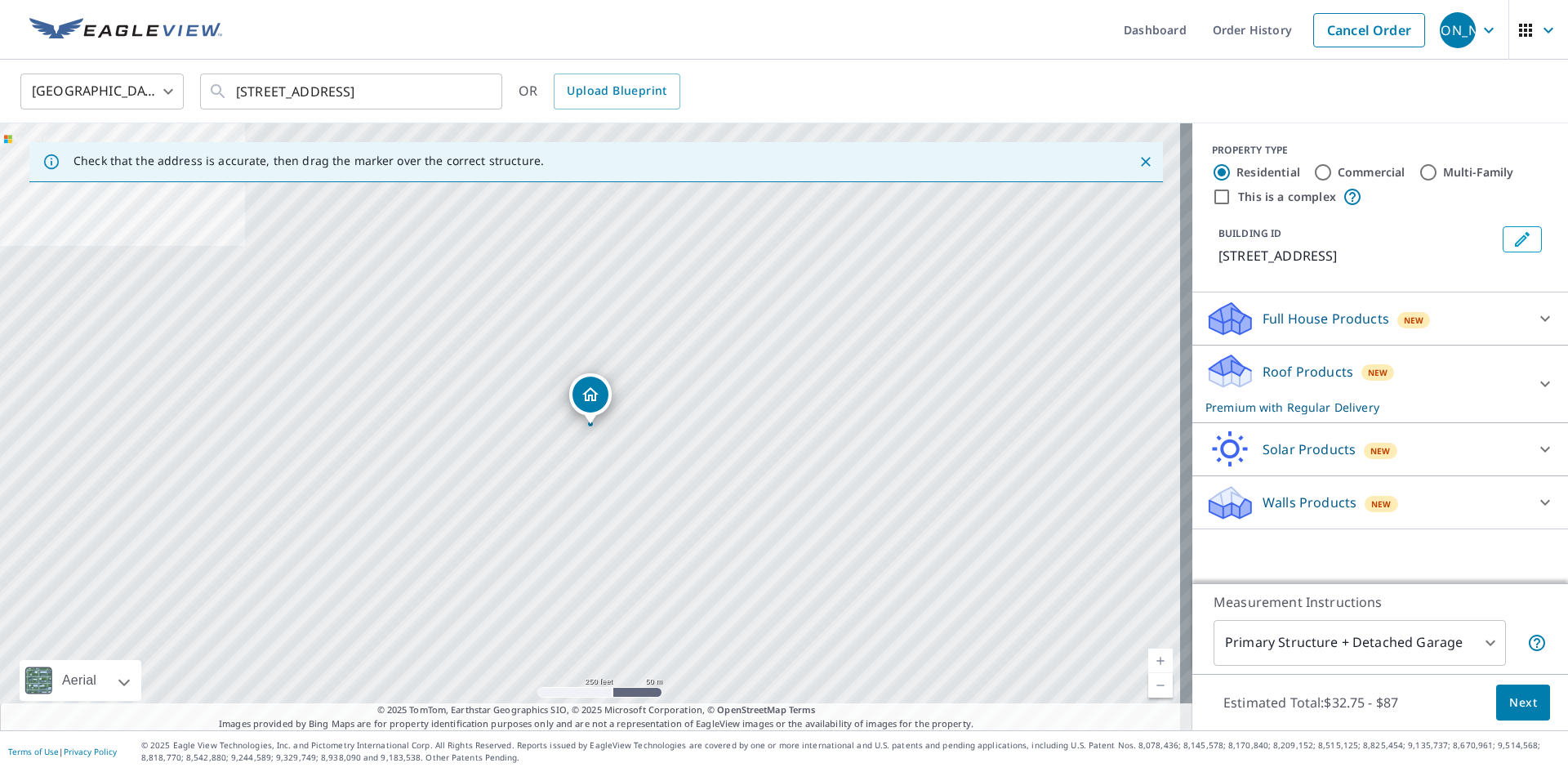
click at [1299, 381] on p "Roof Products" at bounding box center [1307, 371] width 91 height 20
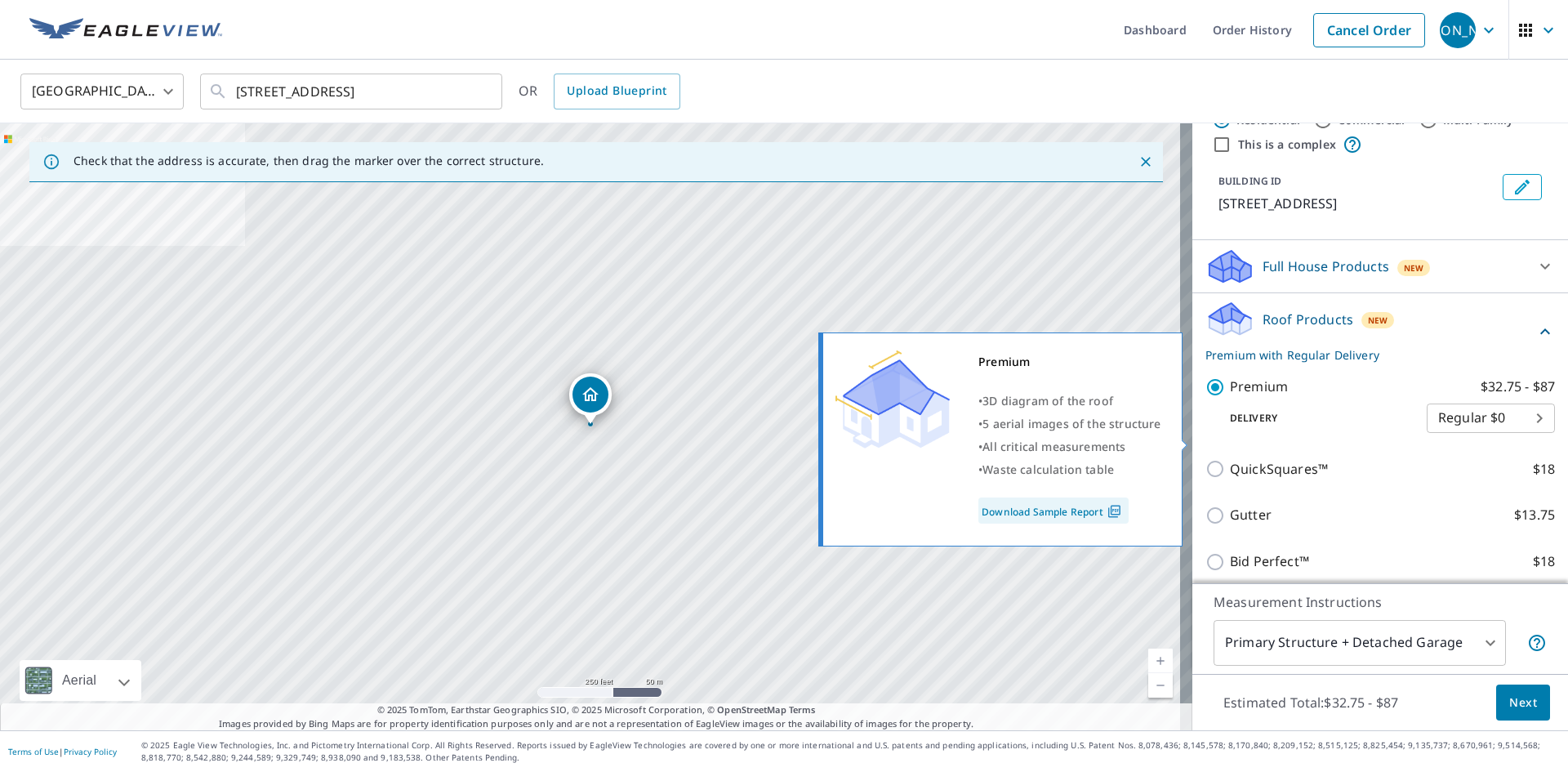
scroll to position [82, 0]
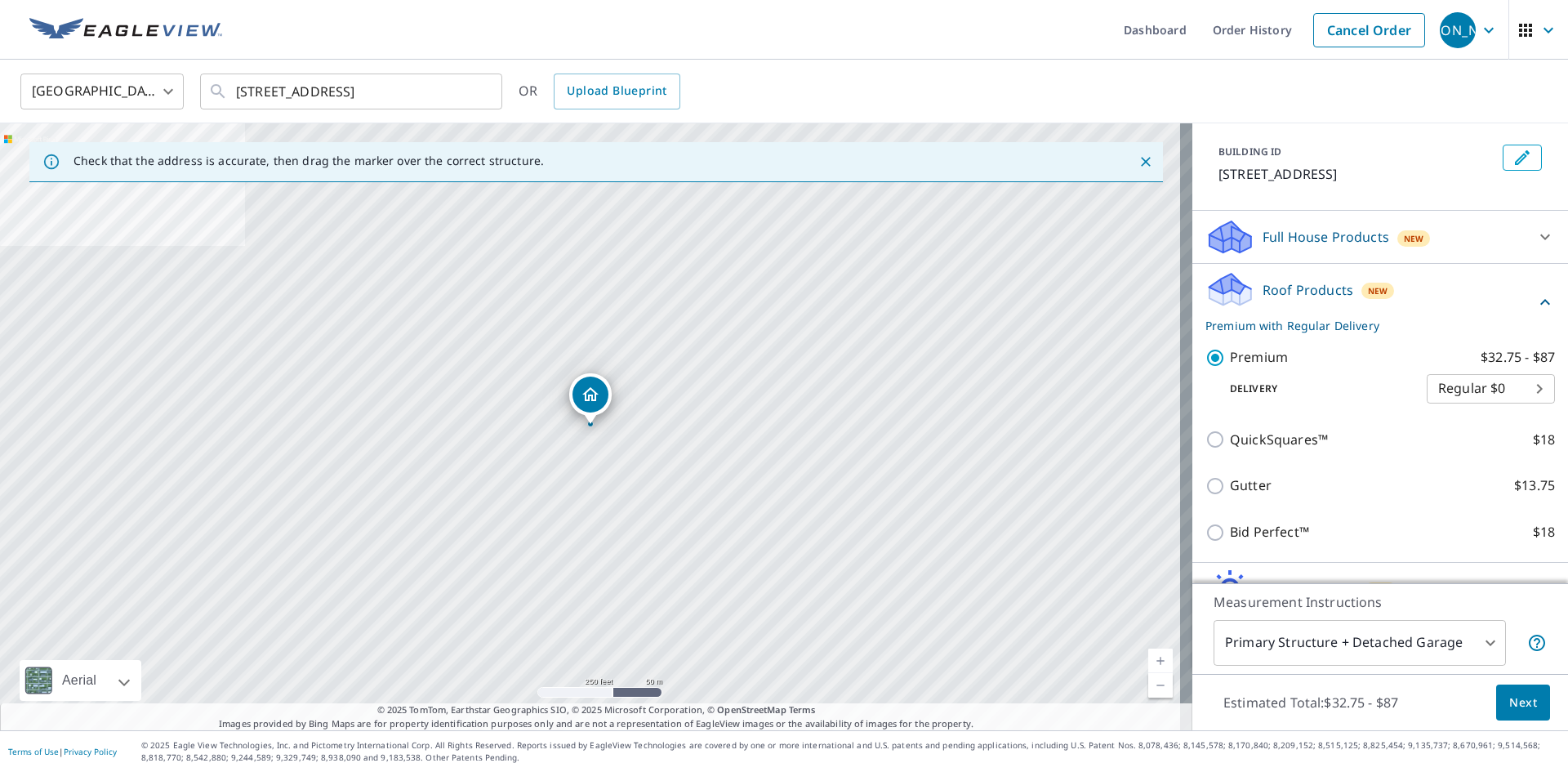
click at [1515, 698] on span "Next" at bounding box center [1522, 703] width 28 height 20
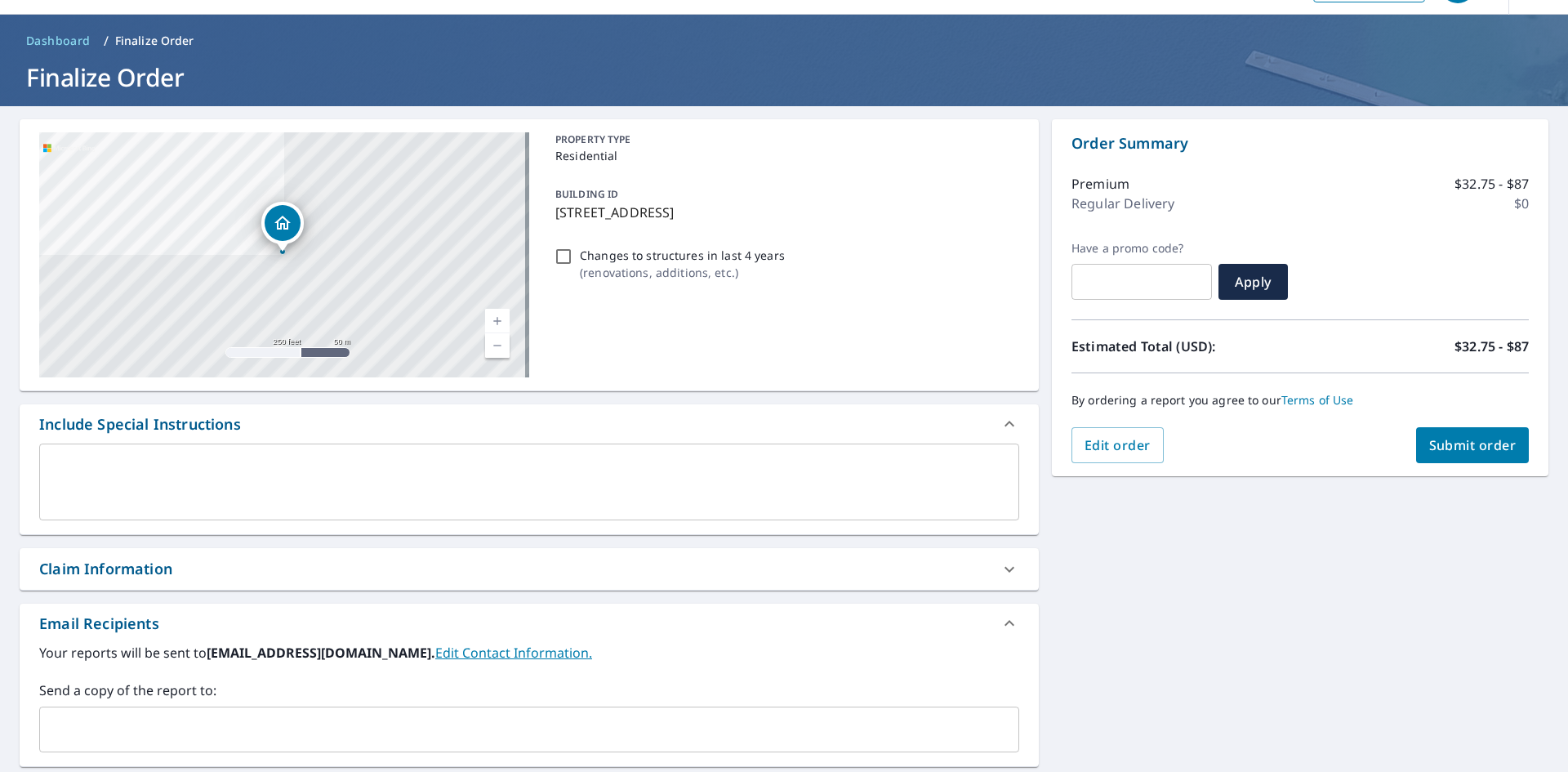
scroll to position [82, 0]
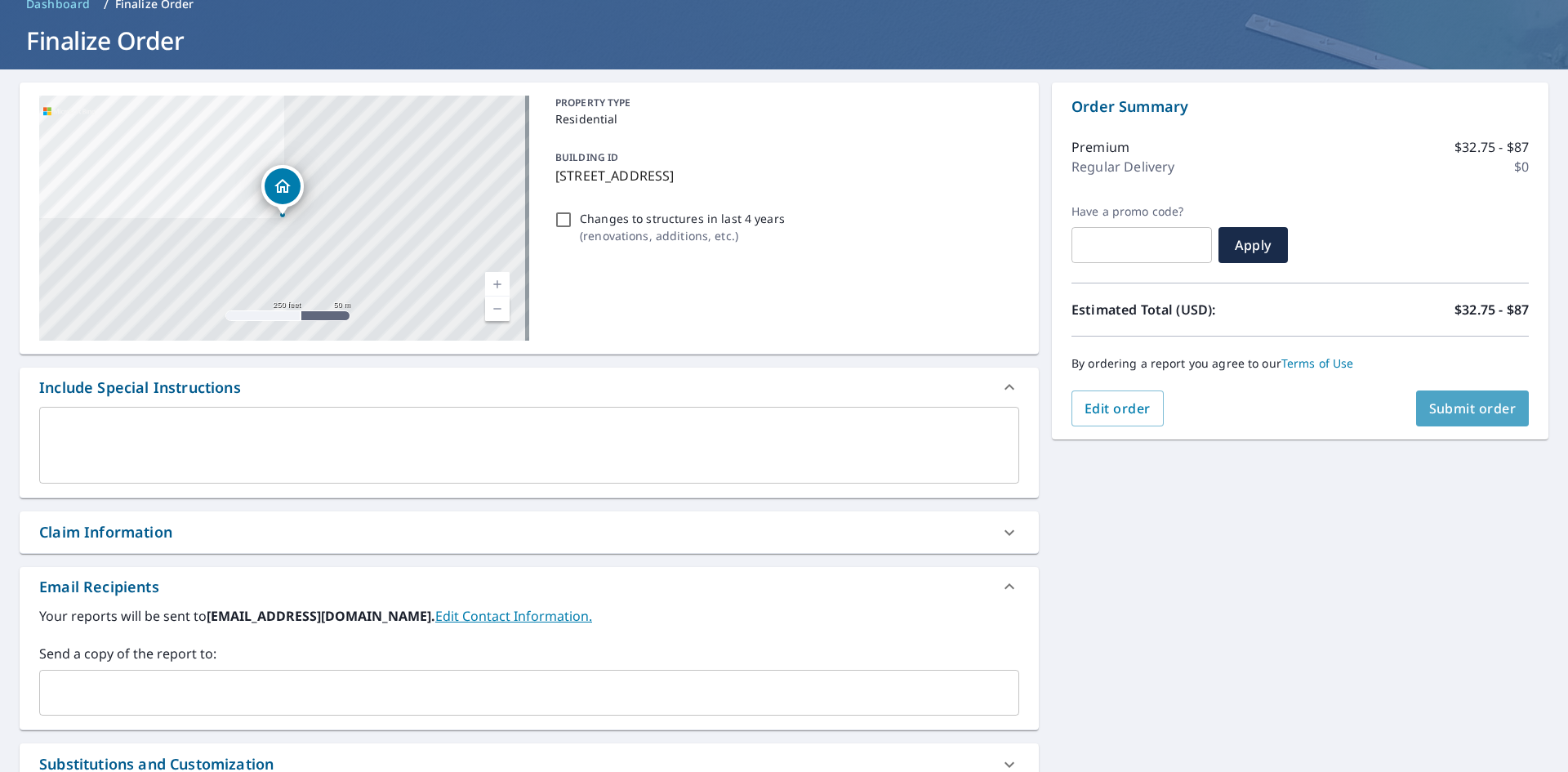
click at [1482, 406] on span "Submit order" at bounding box center [1472, 408] width 87 height 18
checkbox input "true"
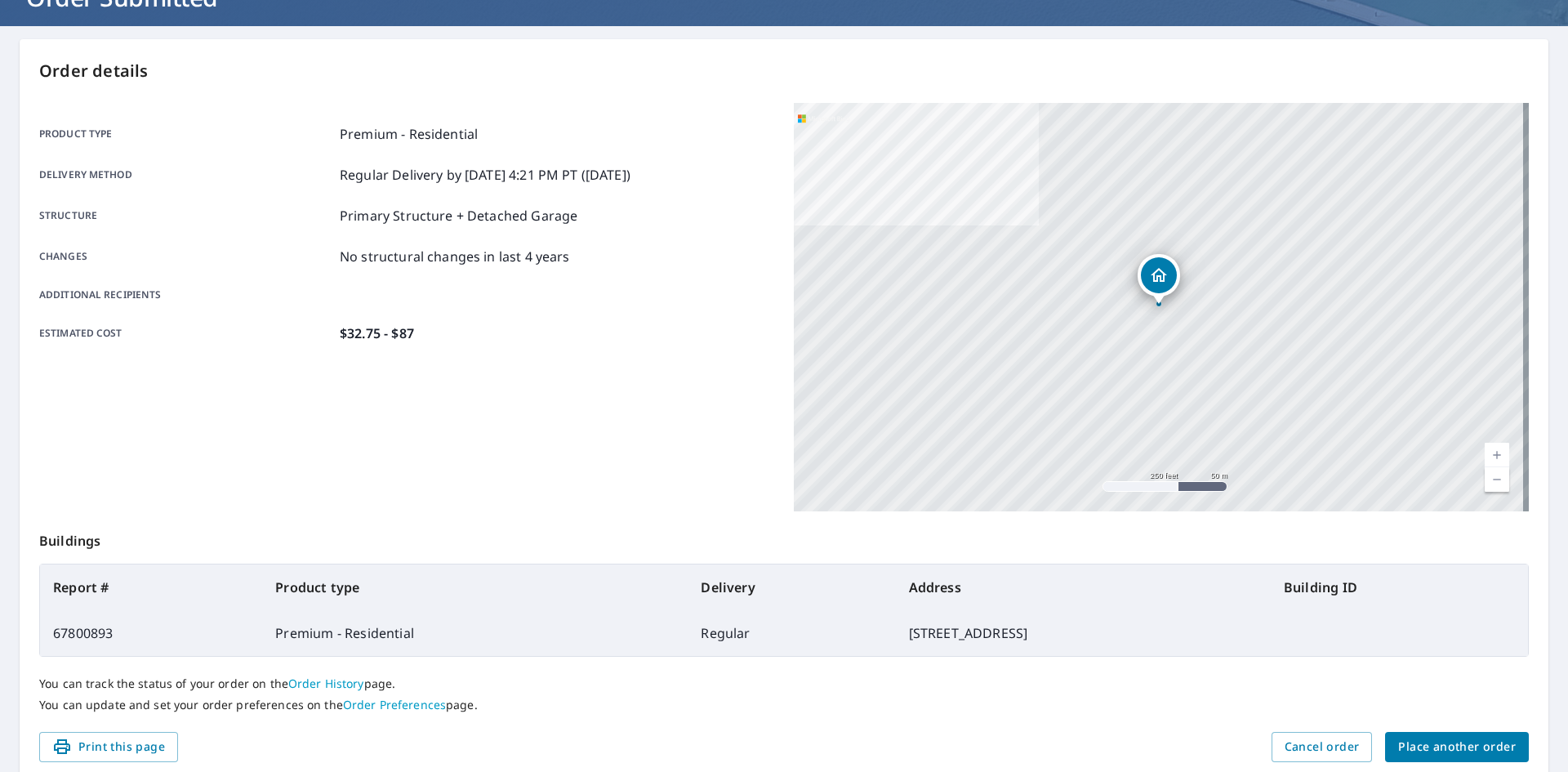
scroll to position [189, 0]
